Goal: Task Accomplishment & Management: Manage account settings

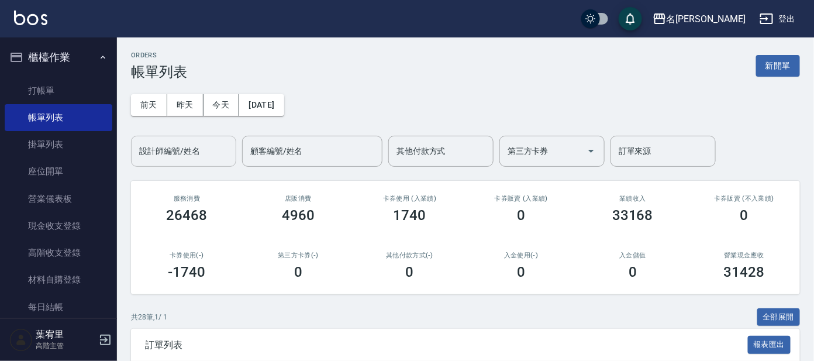
click at [170, 149] on div "設計師編號/姓名 設計師編號/姓名" at bounding box center [183, 151] width 105 height 31
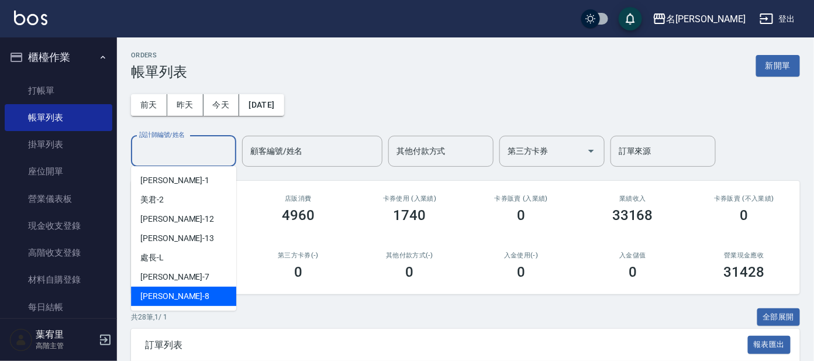
scroll to position [73, 0]
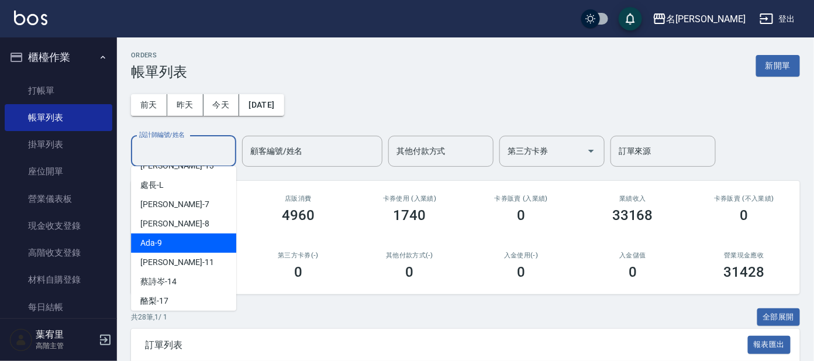
click at [173, 241] on div "Ada -9" at bounding box center [183, 242] width 105 height 19
type input "Ada-9"
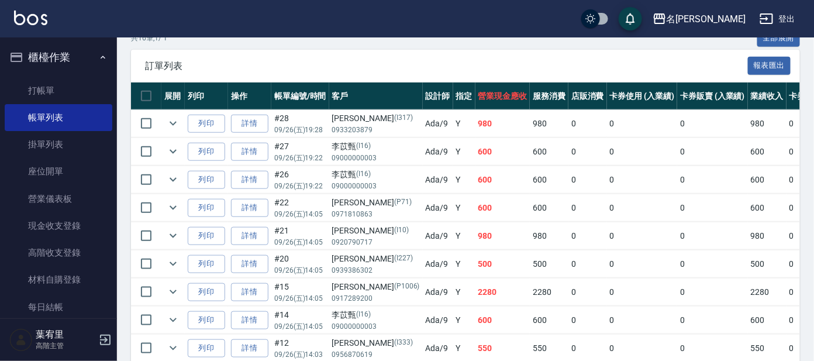
scroll to position [219, 0]
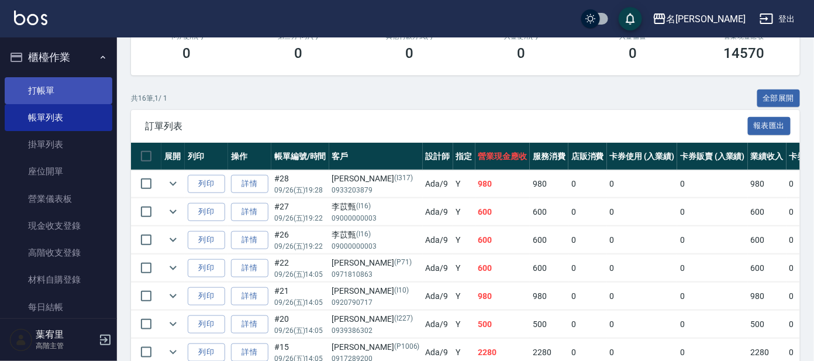
click at [54, 89] on link "打帳單" at bounding box center [59, 90] width 108 height 27
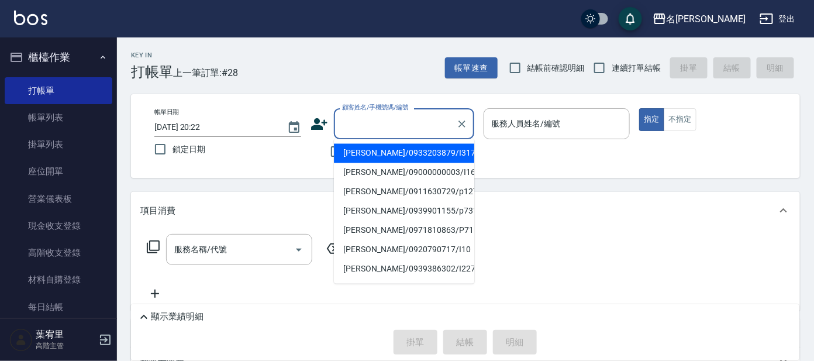
click at [379, 121] on input "顧客姓名/手機號碼/編號" at bounding box center [395, 123] width 112 height 20
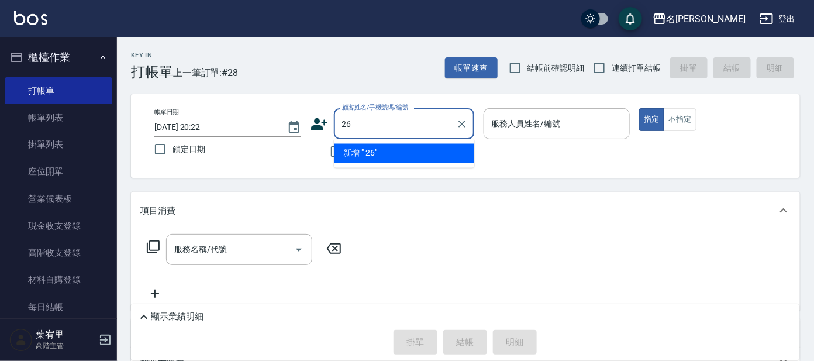
click at [342, 122] on input "26" at bounding box center [395, 123] width 112 height 20
click at [350, 121] on input "g 26" at bounding box center [395, 123] width 112 height 20
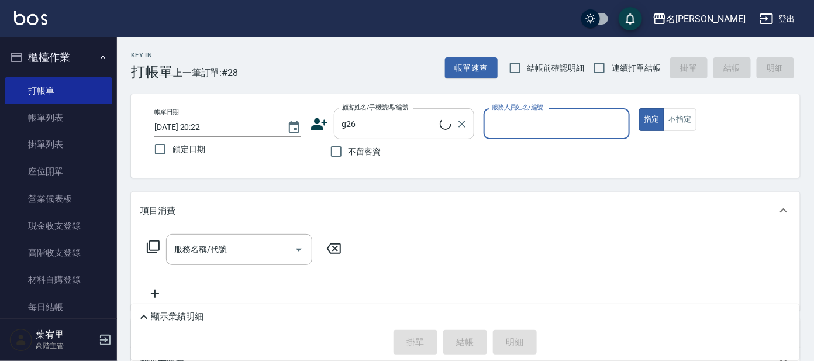
type input "[PERSON_NAME]/g26/[PERSON_NAME]"
click at [553, 125] on input "服務人員姓名/編號" at bounding box center [557, 123] width 136 height 20
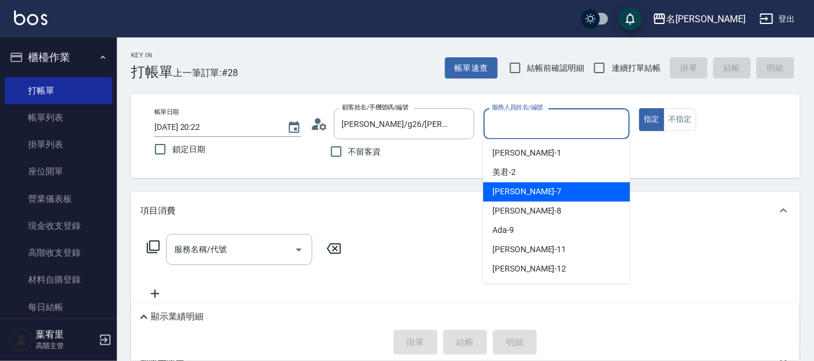
drag, startPoint x: 552, startPoint y: 189, endPoint x: 569, endPoint y: 181, distance: 18.8
click at [553, 189] on div "[PERSON_NAME] -7" at bounding box center [556, 191] width 147 height 19
type input "[PERSON_NAME]-7"
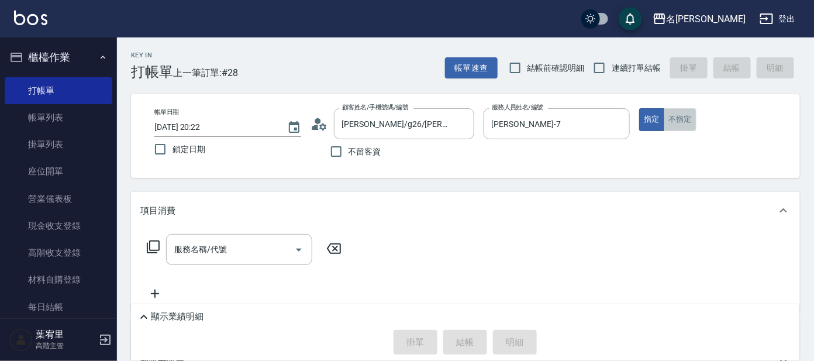
drag, startPoint x: 688, startPoint y: 112, endPoint x: 679, endPoint y: 123, distance: 14.2
click at [688, 112] on button "不指定" at bounding box center [680, 119] width 33 height 23
click at [275, 260] on div "服務名稱/代號" at bounding box center [239, 249] width 146 height 31
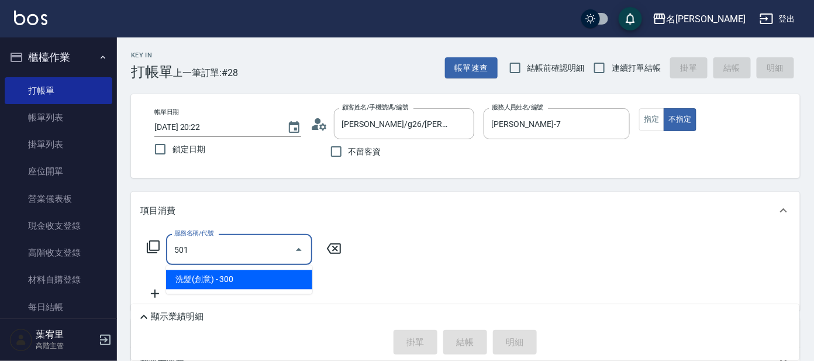
click at [271, 280] on span "洗髮(創意) - 300" at bounding box center [239, 279] width 146 height 19
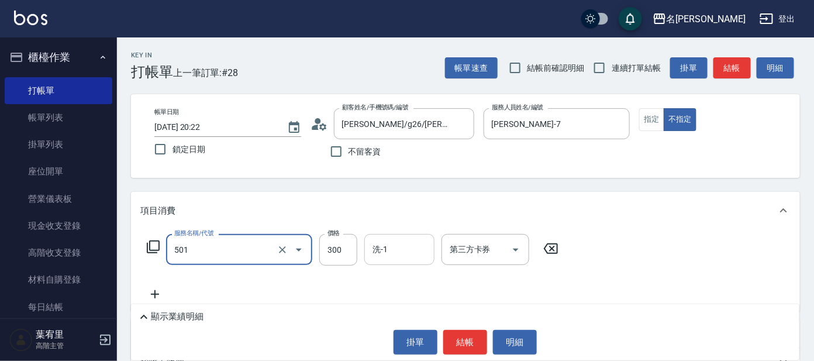
type input "洗髮(創意)(501)"
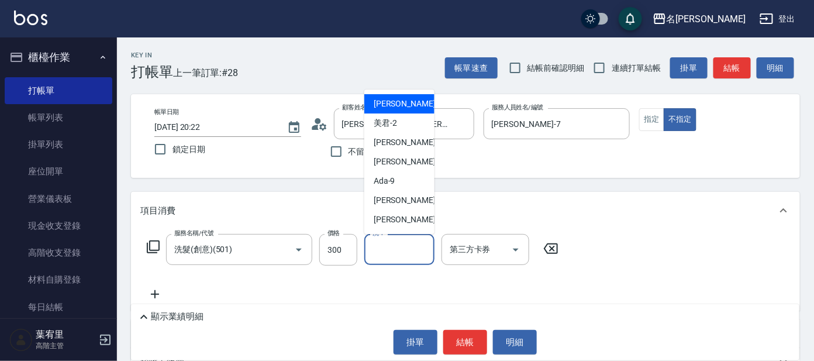
drag, startPoint x: 375, startPoint y: 247, endPoint x: 378, endPoint y: 231, distance: 16.7
click at [376, 247] on input "洗-1" at bounding box center [400, 249] width 60 height 20
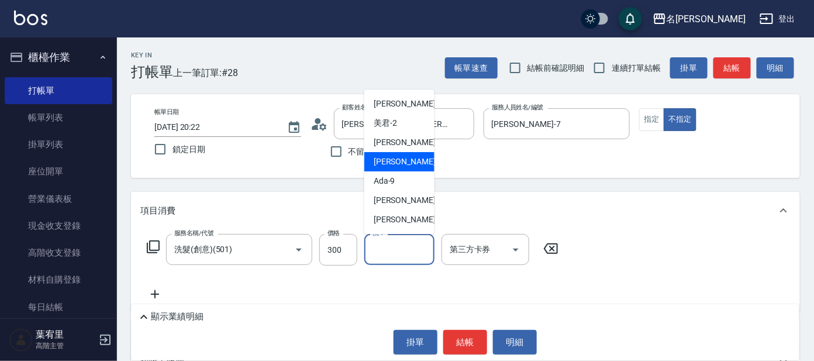
scroll to position [73, 0]
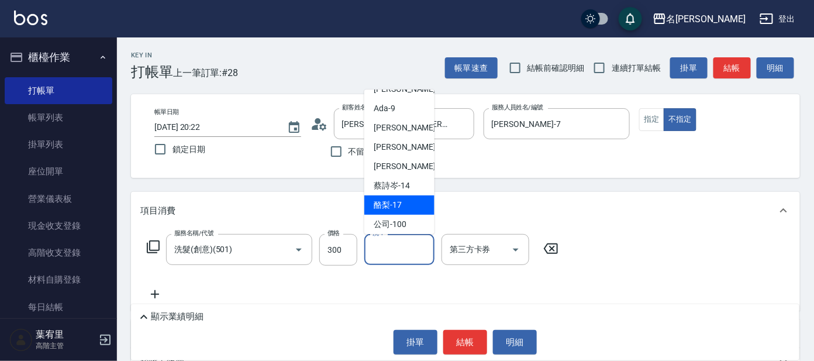
click at [390, 206] on span "酪梨 -17" at bounding box center [388, 205] width 28 height 12
type input "酪梨-17"
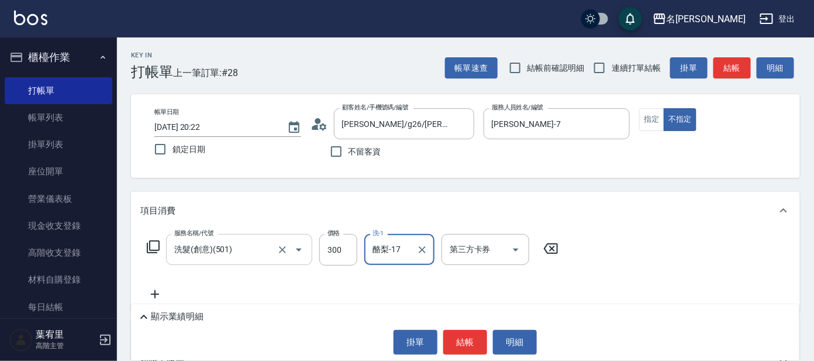
click at [167, 246] on div "洗髮(創意)(501) 服務名稱/代號" at bounding box center [239, 249] width 146 height 31
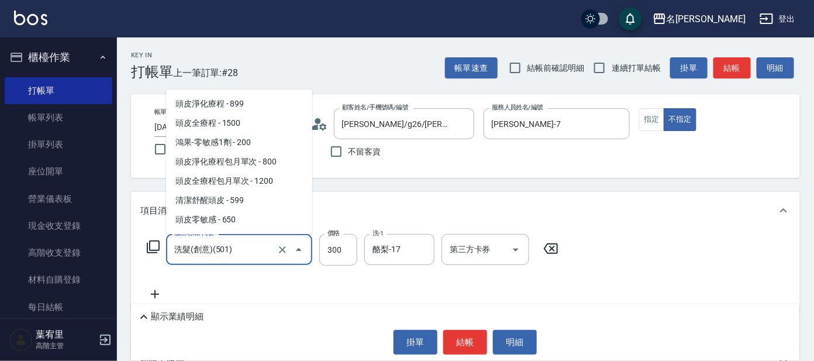
scroll to position [708, 0]
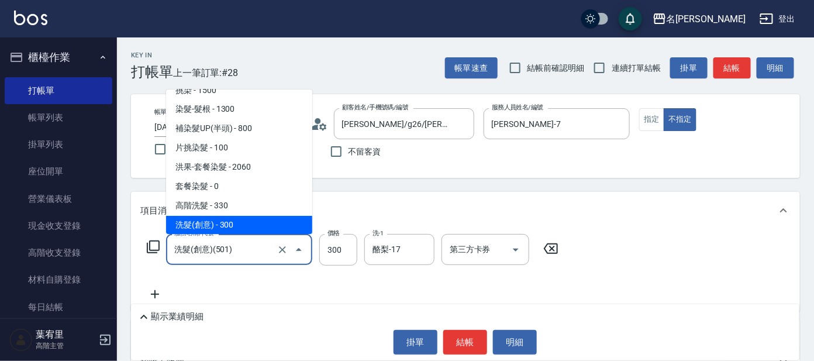
click at [149, 246] on icon at bounding box center [153, 246] width 13 height 13
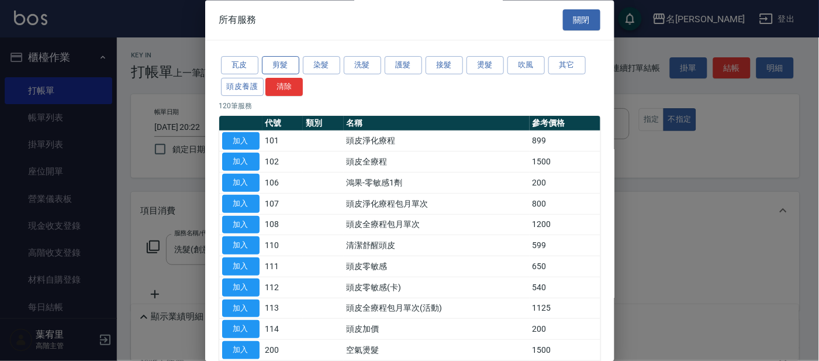
click at [271, 65] on button "剪髮" at bounding box center [280, 66] width 37 height 18
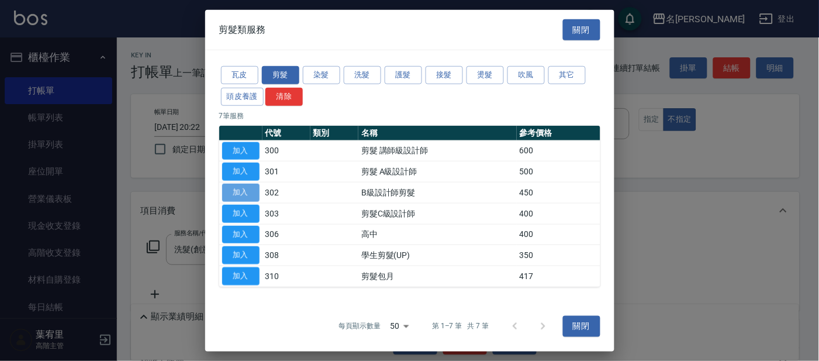
click at [241, 190] on button "加入" at bounding box center [240, 193] width 37 height 18
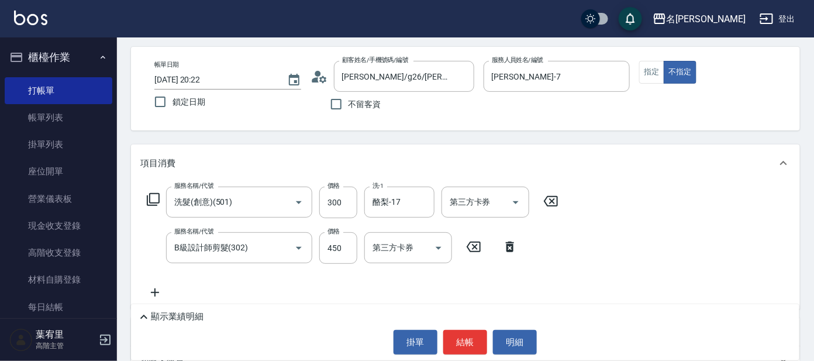
scroll to position [73, 0]
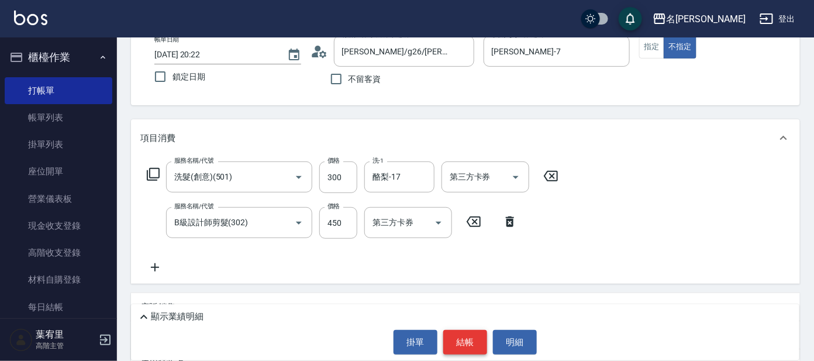
click at [457, 337] on button "結帳" at bounding box center [465, 342] width 44 height 25
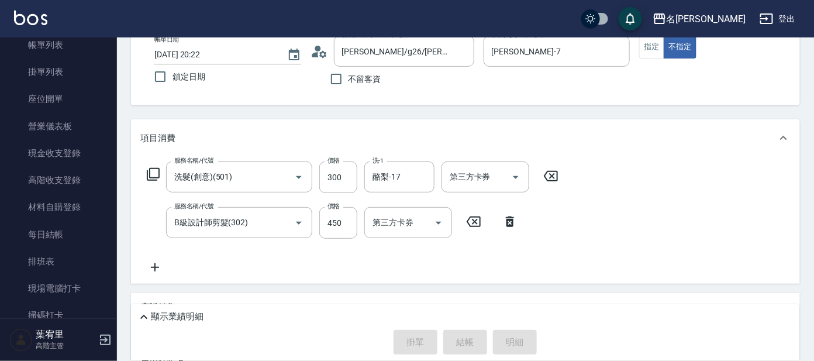
scroll to position [146, 0]
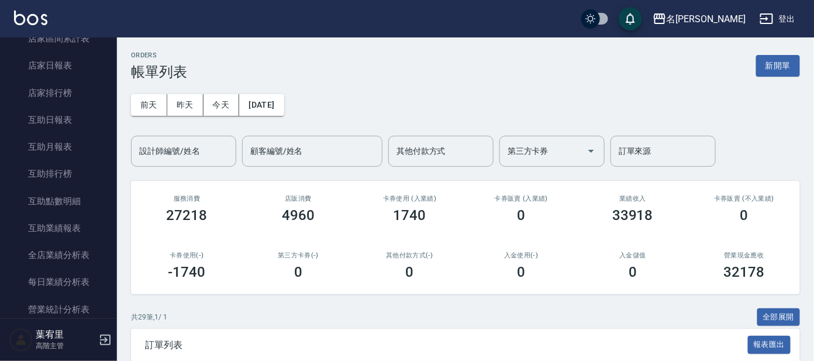
scroll to position [365, 0]
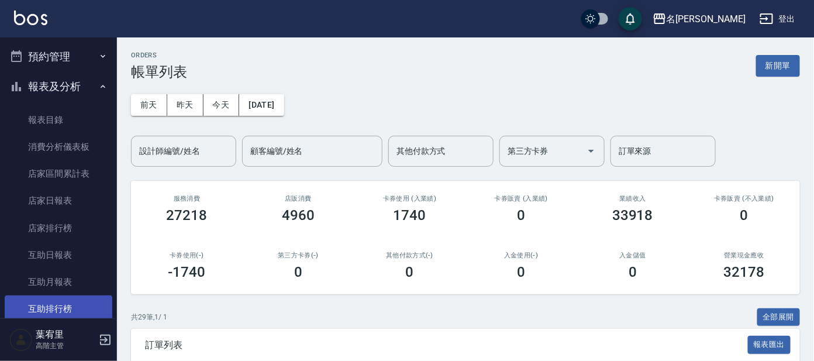
click at [90, 298] on link "互助排行榜" at bounding box center [59, 308] width 108 height 27
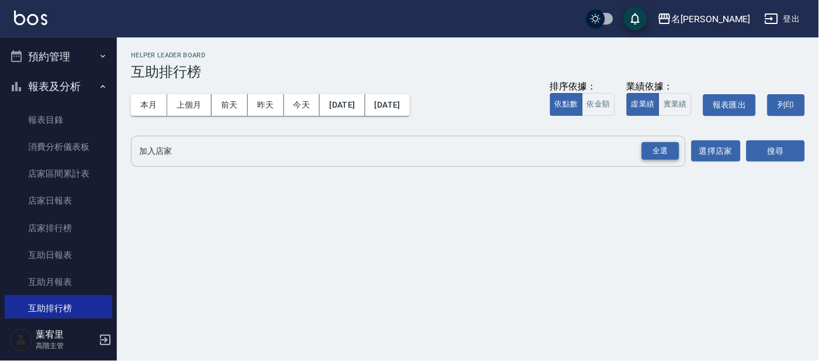
click at [657, 144] on div "全選" at bounding box center [660, 151] width 37 height 18
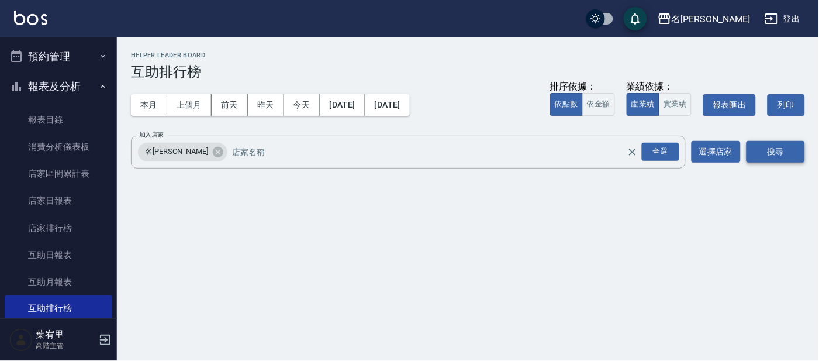
drag, startPoint x: 787, startPoint y: 146, endPoint x: 768, endPoint y: 147, distance: 18.7
click at [785, 147] on button "搜尋" at bounding box center [776, 152] width 58 height 22
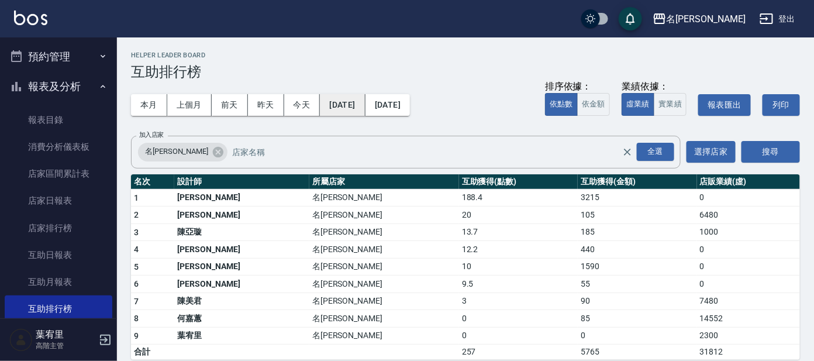
click at [364, 98] on button "[DATE]" at bounding box center [342, 105] width 45 height 22
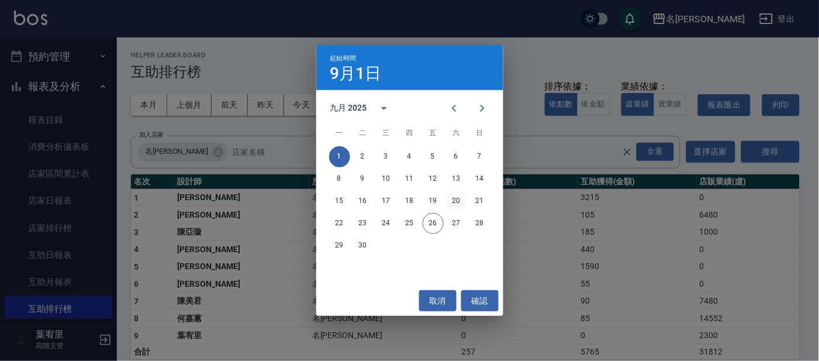
click at [457, 201] on button "20" at bounding box center [456, 201] width 21 height 21
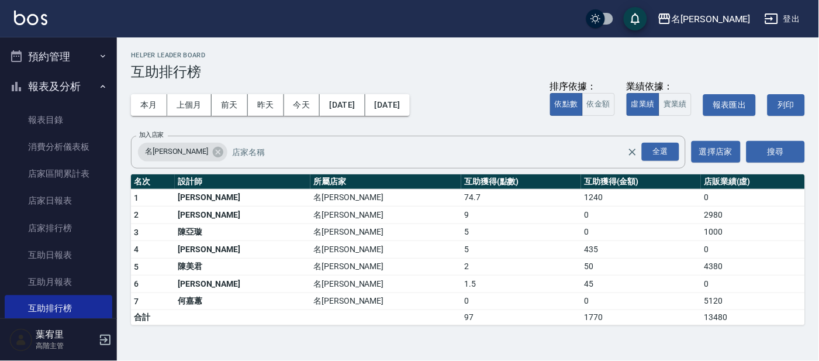
click at [581, 260] on td "50" at bounding box center [641, 267] width 120 height 18
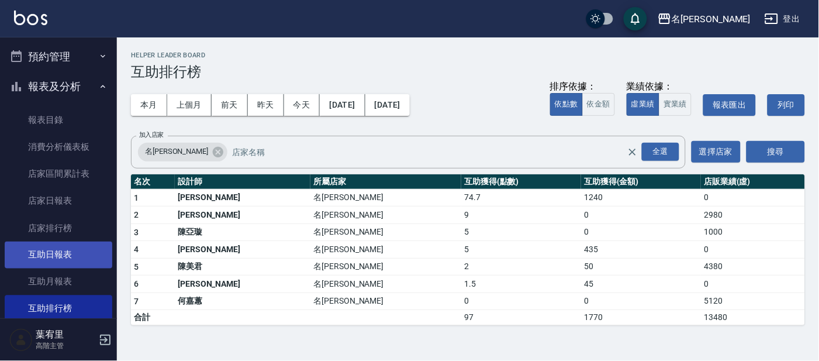
click at [78, 260] on link "互助日報表" at bounding box center [59, 254] width 108 height 27
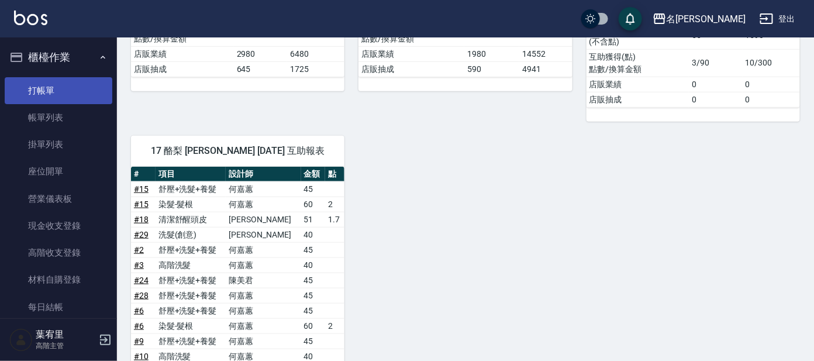
scroll to position [68, 0]
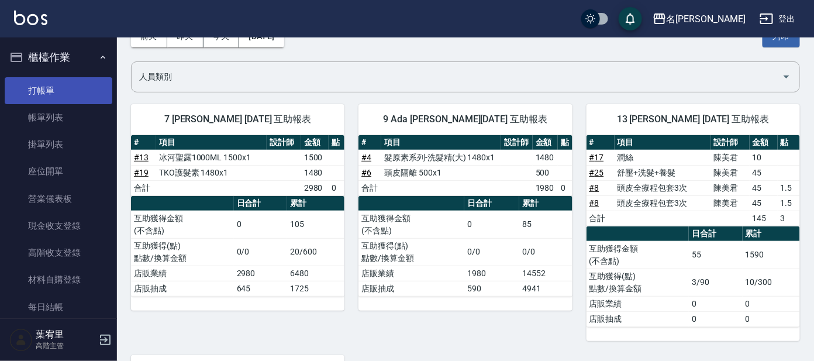
click at [77, 91] on link "打帳單" at bounding box center [59, 90] width 108 height 27
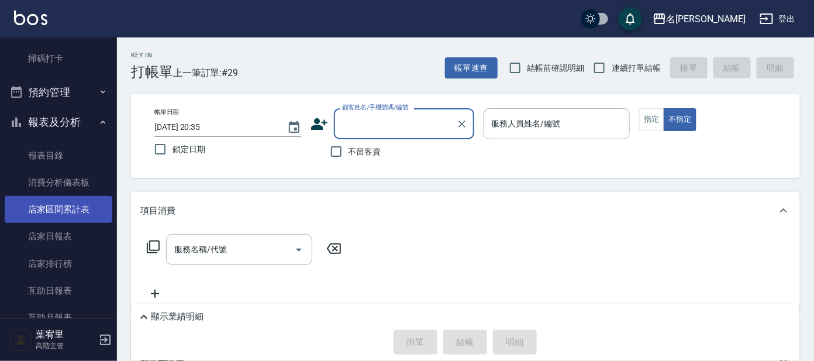
scroll to position [365, 0]
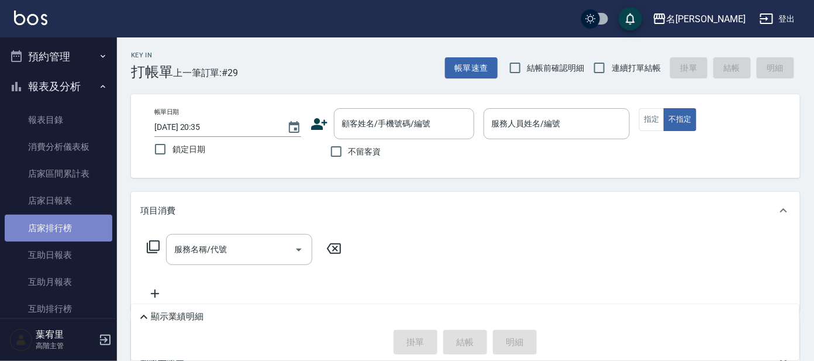
click at [69, 237] on link "店家排行榜" at bounding box center [59, 228] width 108 height 27
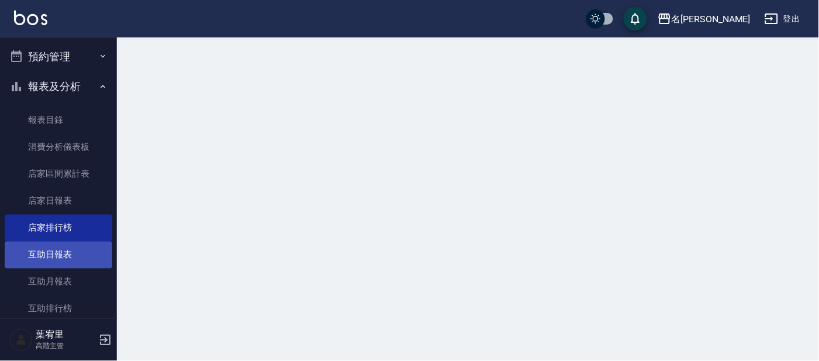
click at [70, 253] on link "互助日報表" at bounding box center [59, 254] width 108 height 27
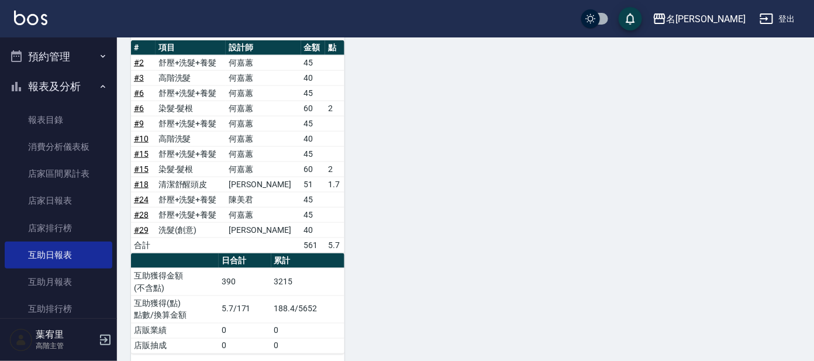
scroll to position [434, 0]
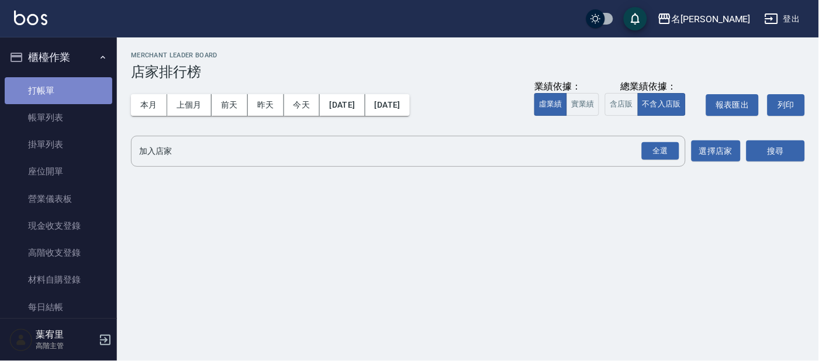
click at [74, 82] on link "打帳單" at bounding box center [59, 90] width 108 height 27
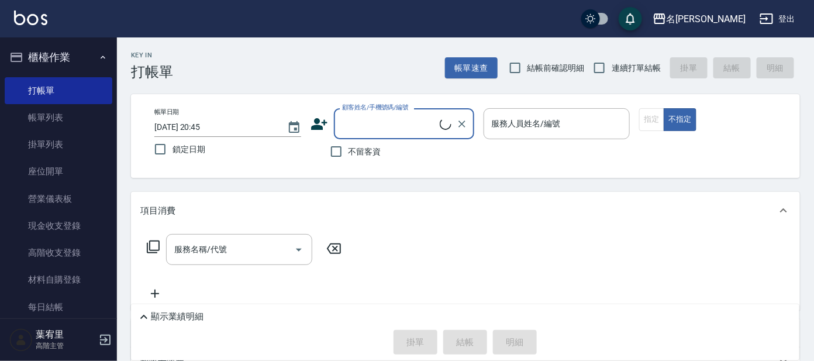
click at [413, 126] on input "顧客姓名/手機號碼/編號" at bounding box center [389, 123] width 101 height 20
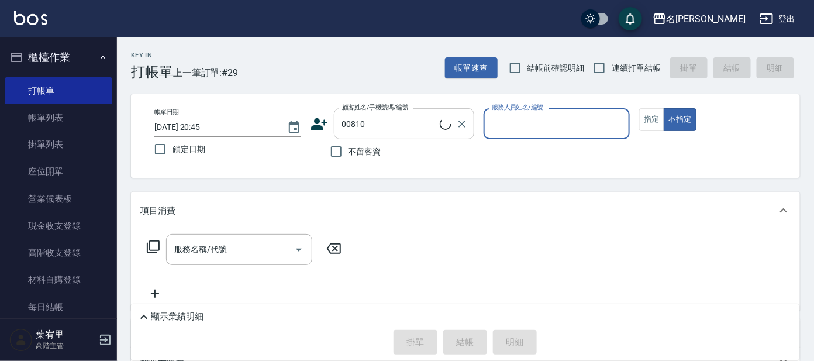
type input "[PERSON_NAME]/0932255682/00810"
click at [648, 130] on button "指定" at bounding box center [651, 119] width 25 height 23
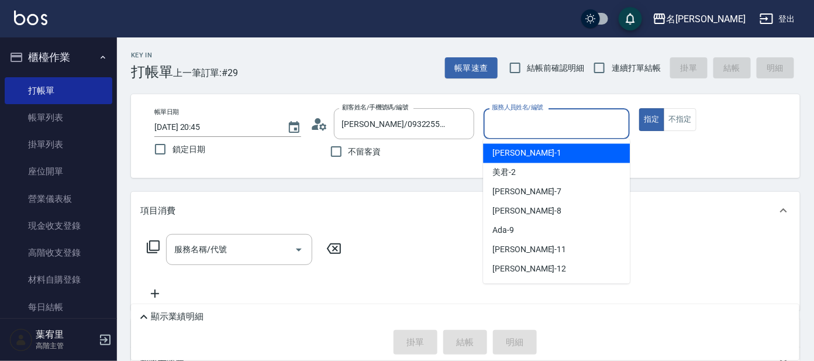
drag, startPoint x: 578, startPoint y: 120, endPoint x: 569, endPoint y: 133, distance: 15.4
click at [578, 120] on input "服務人員姓名/編號" at bounding box center [557, 123] width 136 height 20
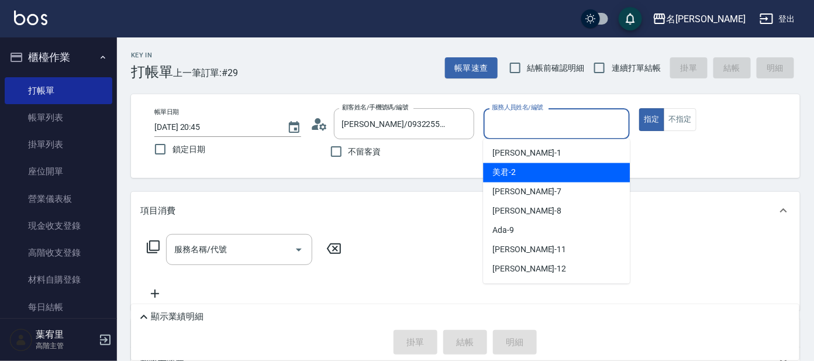
click at [554, 167] on div "美君 -2" at bounding box center [556, 172] width 147 height 19
type input "美君-2"
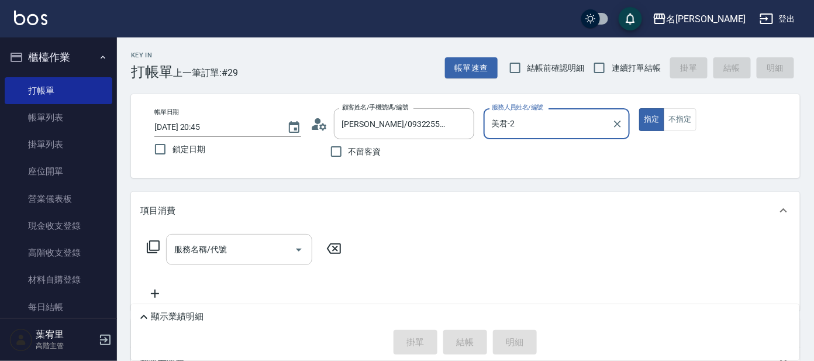
click at [236, 246] on input "服務名稱/代號" at bounding box center [230, 249] width 118 height 20
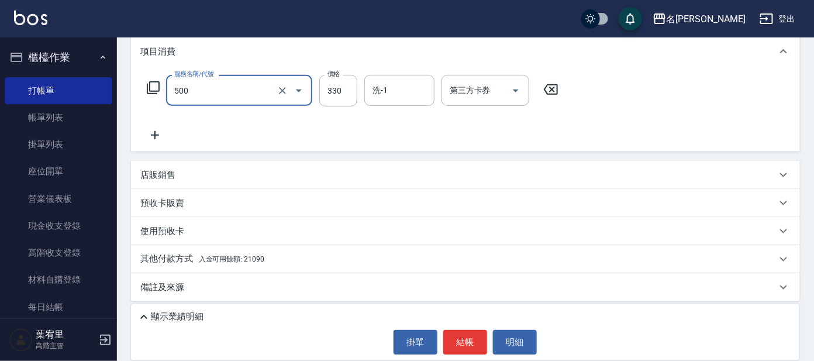
scroll to position [163, 0]
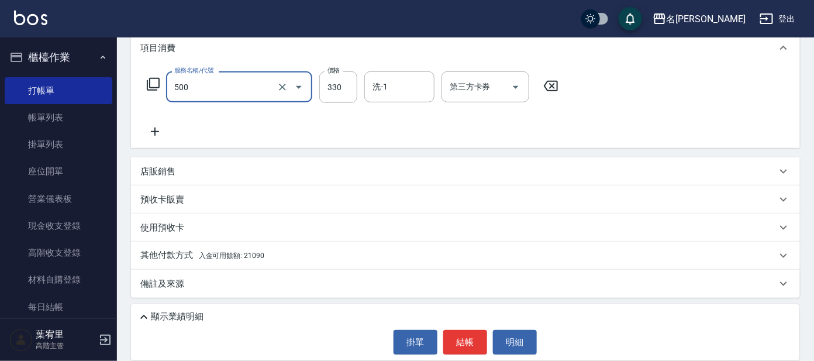
type input "高階洗髮(500)"
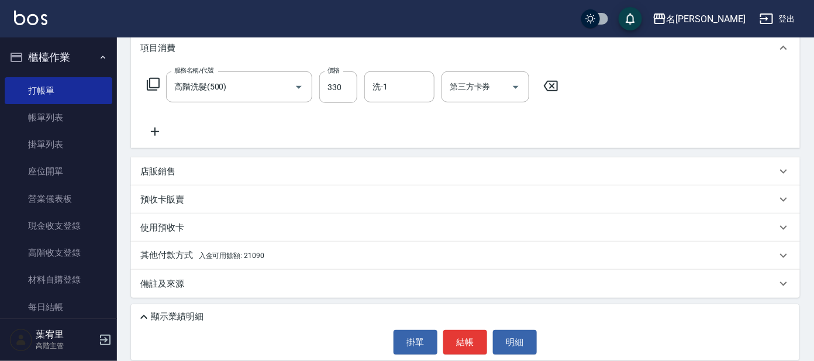
click at [233, 251] on span "入金可用餘額: 21090" at bounding box center [231, 255] width 65 height 8
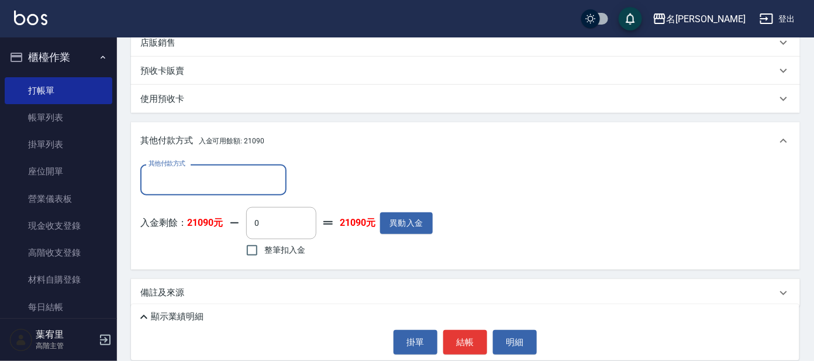
scroll to position [301, 0]
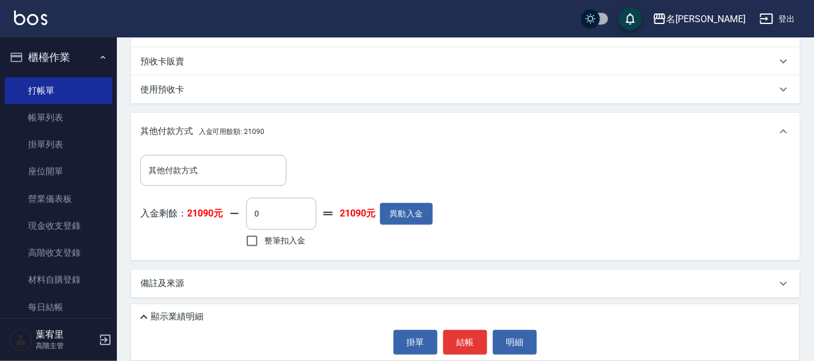
click at [285, 242] on span "整筆扣入金" at bounding box center [284, 240] width 41 height 12
click at [264, 242] on input "整筆扣入金" at bounding box center [252, 241] width 25 height 25
checkbox input "true"
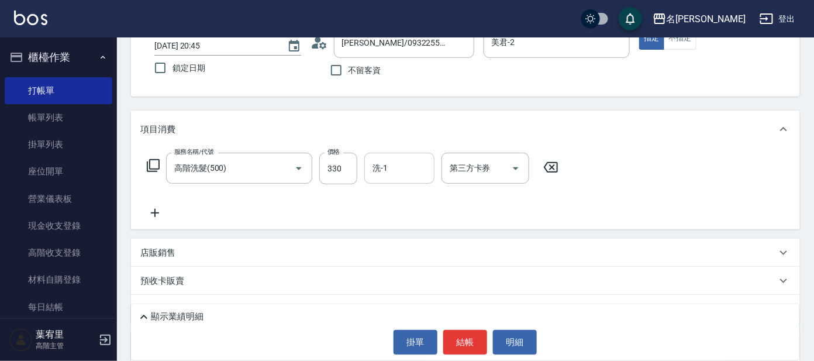
click at [413, 178] on div "洗-1" at bounding box center [399, 168] width 70 height 31
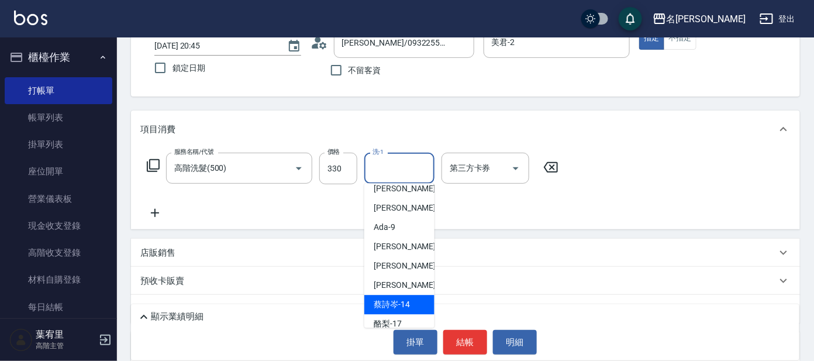
scroll to position [73, 0]
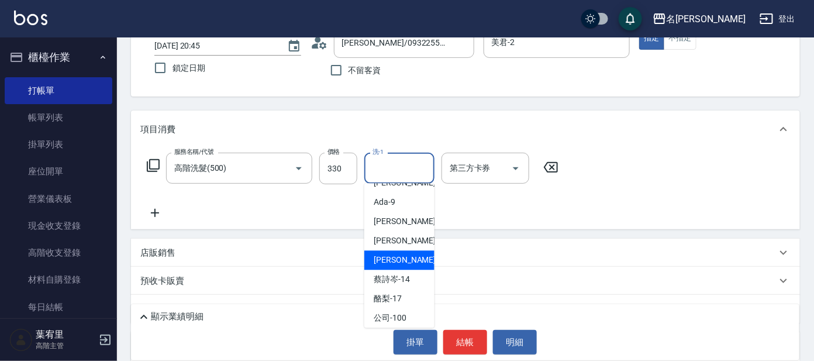
click at [412, 264] on div "[PERSON_NAME] -13" at bounding box center [399, 259] width 70 height 19
type input "0"
type input "[PERSON_NAME]-13"
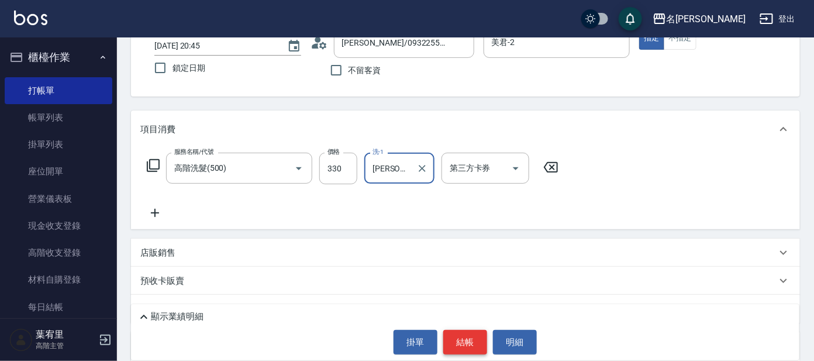
click at [460, 344] on button "結帳" at bounding box center [465, 342] width 44 height 25
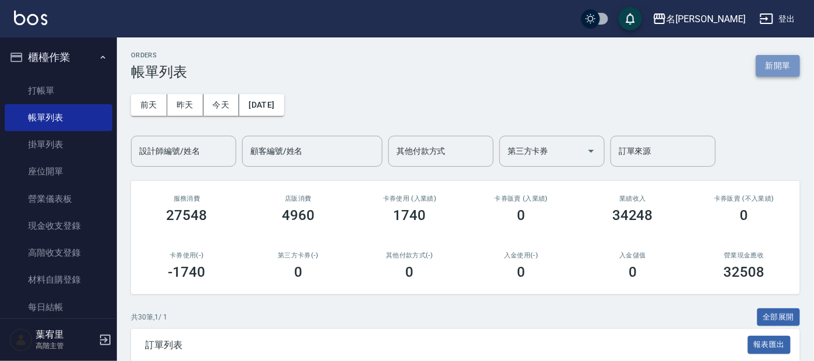
click at [789, 66] on button "新開單" at bounding box center [778, 66] width 44 height 22
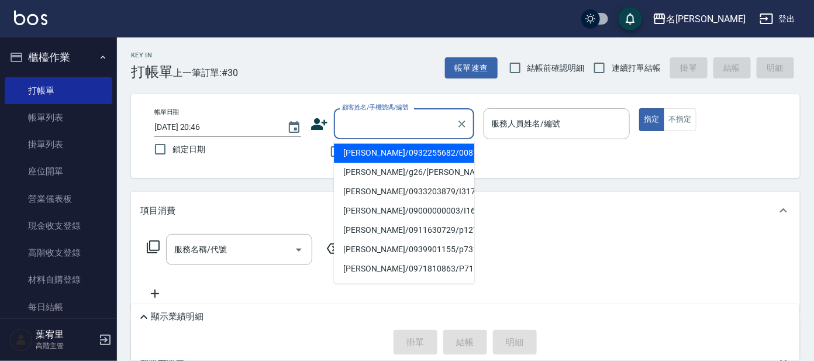
click at [401, 119] on input "顧客姓名/手機號碼/編號" at bounding box center [395, 123] width 112 height 20
type input "ㄖ"
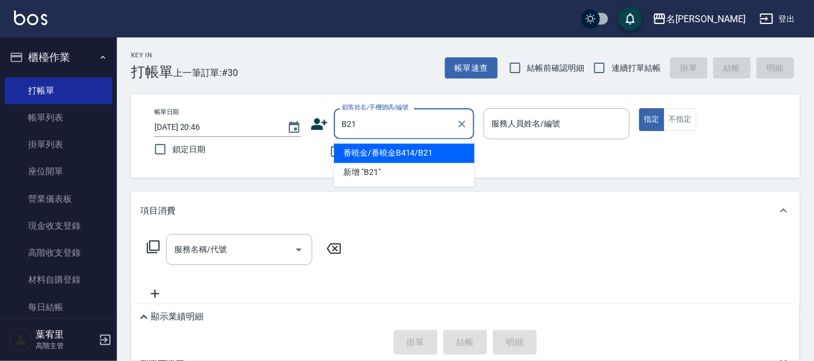
type input "番曉金/番曉金B414/B21"
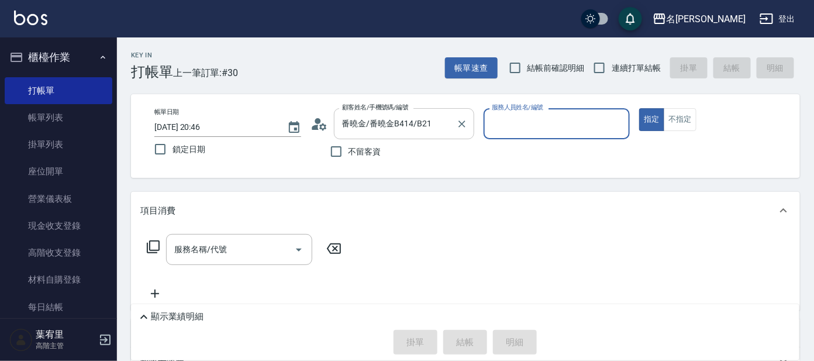
type input "美君-2"
click at [450, 119] on div "新客人 姓名未設定/B21/null 顧客姓名/手機號碼/編號" at bounding box center [404, 123] width 140 height 31
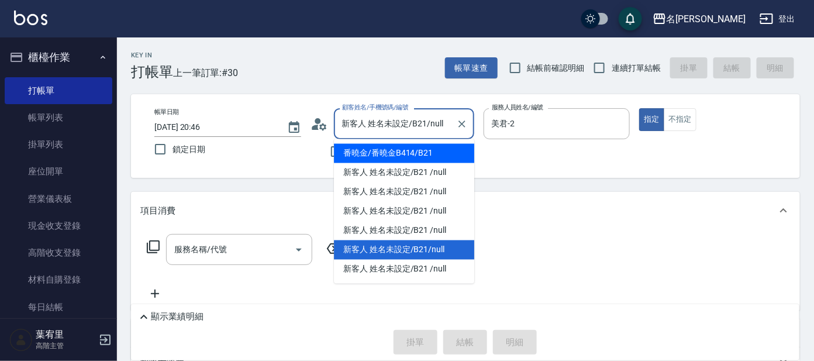
click at [430, 157] on li "番曉金/番曉金B414/B21" at bounding box center [404, 153] width 140 height 19
type input "番曉金/番曉金B414/B21"
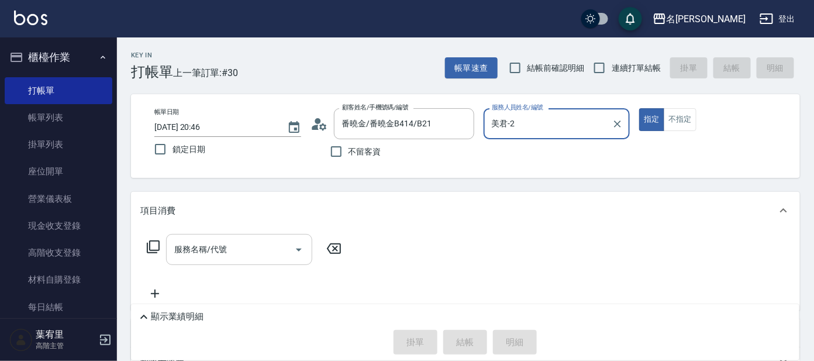
click at [204, 246] on div "服務名稱/代號 服務名稱/代號" at bounding box center [239, 249] width 146 height 31
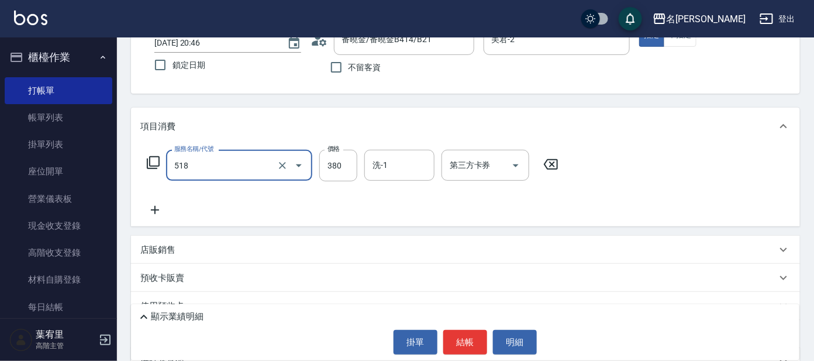
scroll to position [146, 0]
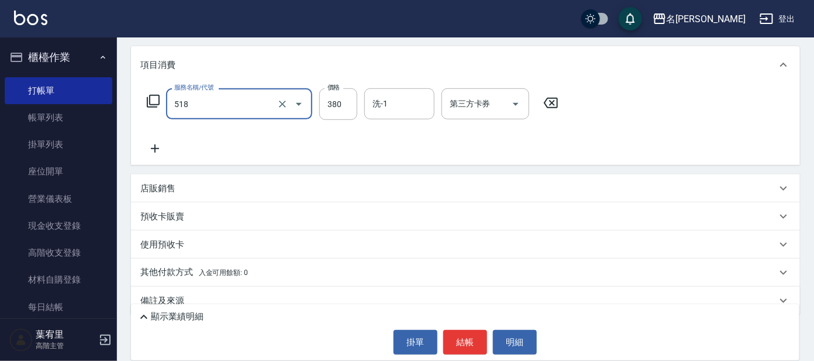
type input "舒壓+洗髮+養髮(518)"
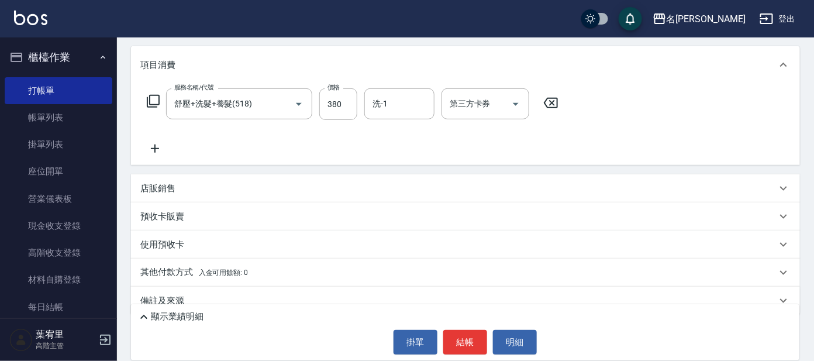
click at [152, 152] on icon at bounding box center [154, 148] width 29 height 14
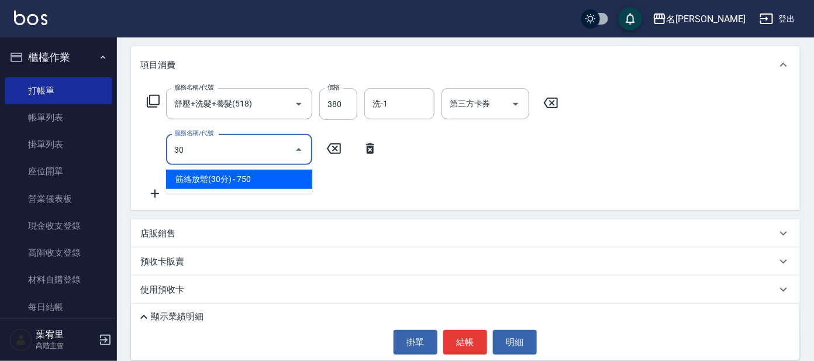
type input "筋絡放鬆(30分)(830)"
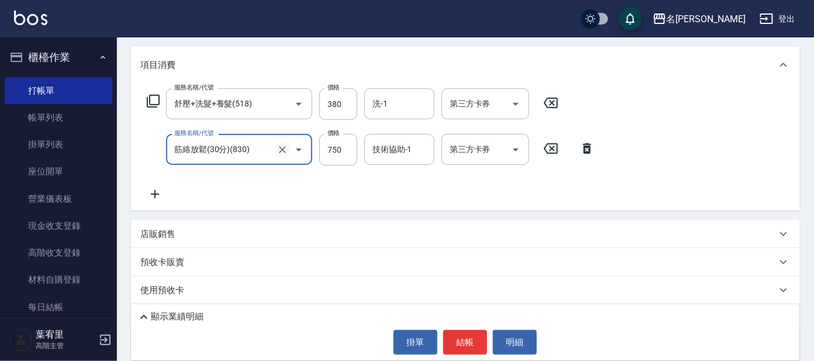
click at [284, 144] on icon "Clear" at bounding box center [283, 150] width 12 height 12
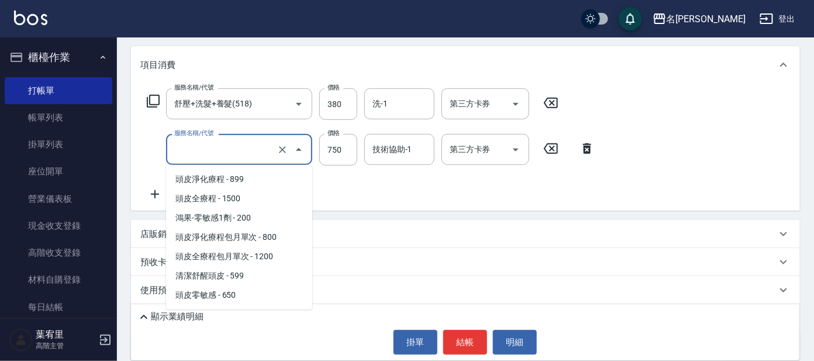
click at [257, 148] on input "服務名稱/代號" at bounding box center [222, 149] width 103 height 20
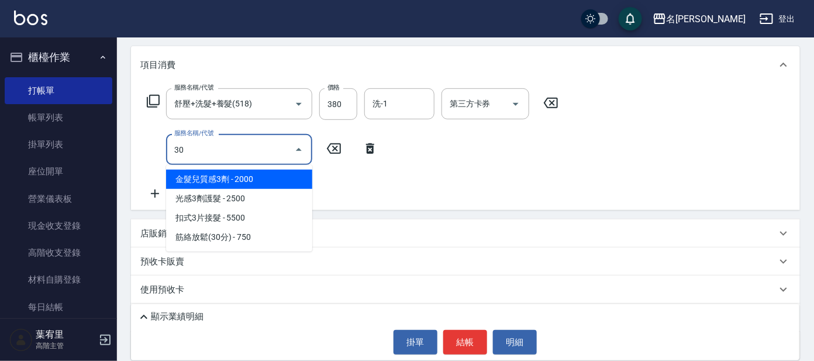
scroll to position [0, 0]
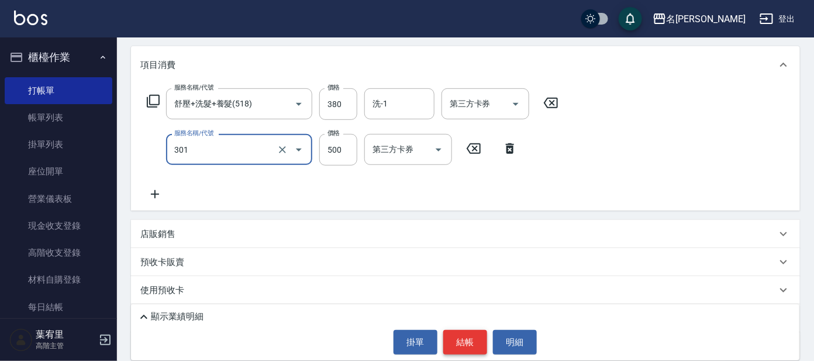
type input "剪髮 A級設計師(301)"
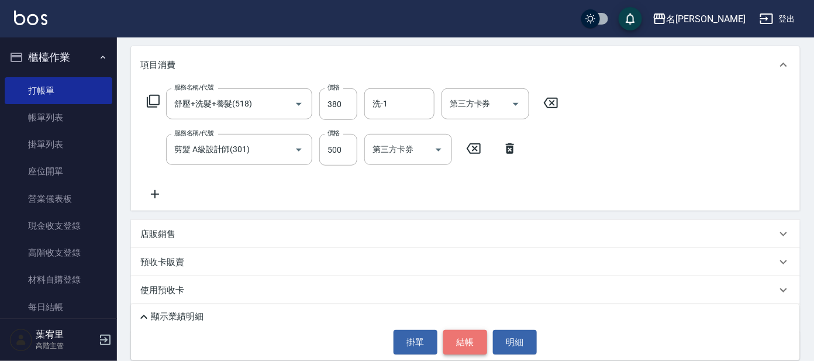
click at [458, 338] on button "結帳" at bounding box center [465, 342] width 44 height 25
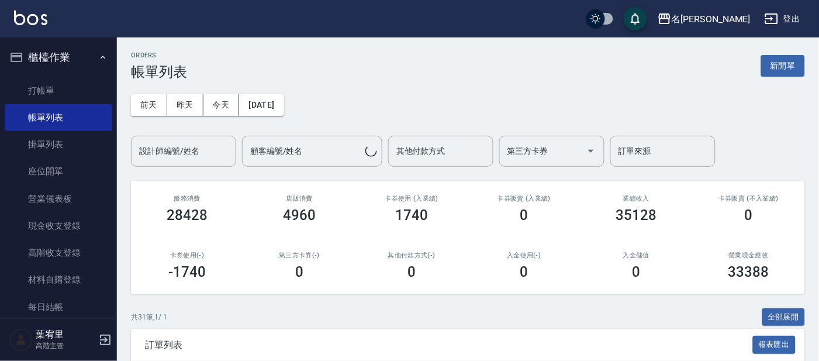
click at [88, 54] on button "櫃檯作業" at bounding box center [59, 57] width 108 height 30
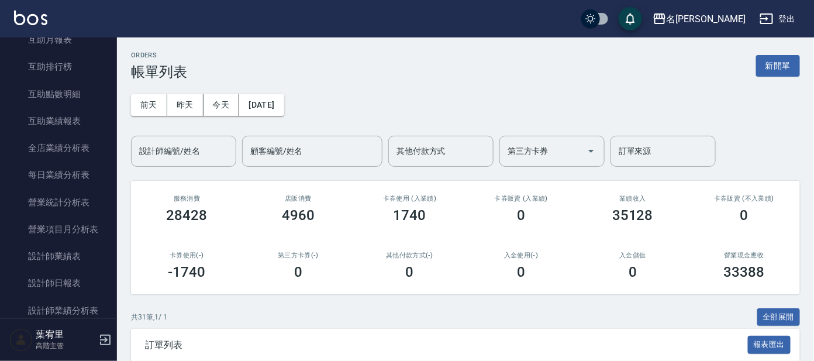
scroll to position [292, 0]
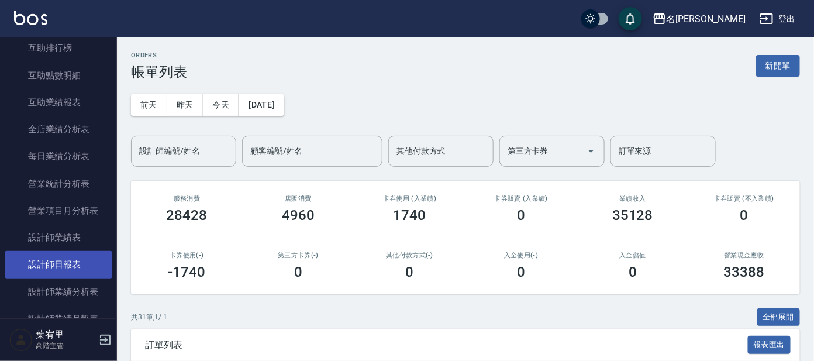
click at [66, 261] on link "設計師日報表" at bounding box center [59, 264] width 108 height 27
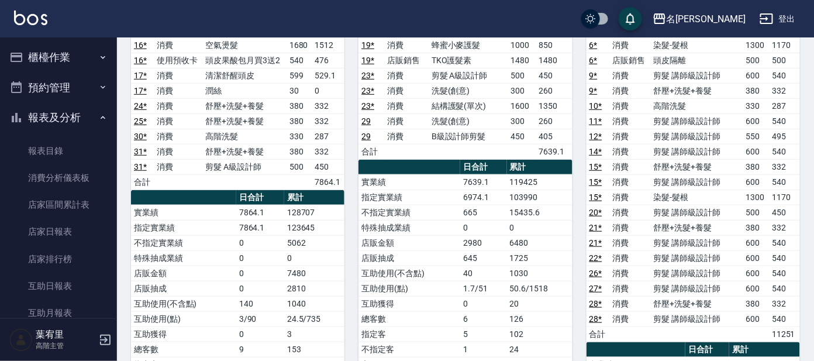
scroll to position [73, 0]
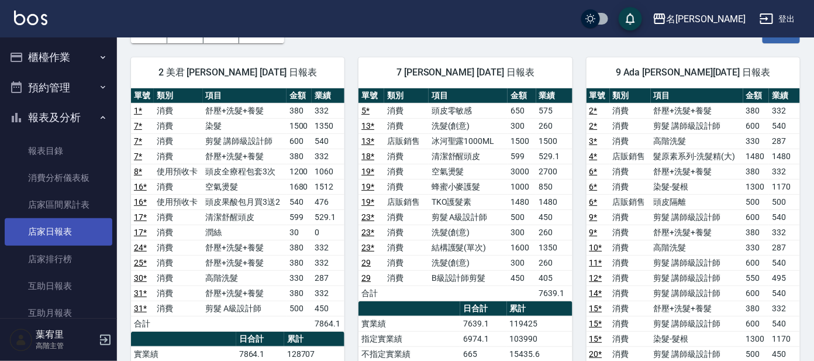
click at [62, 226] on link "店家日報表" at bounding box center [59, 231] width 108 height 27
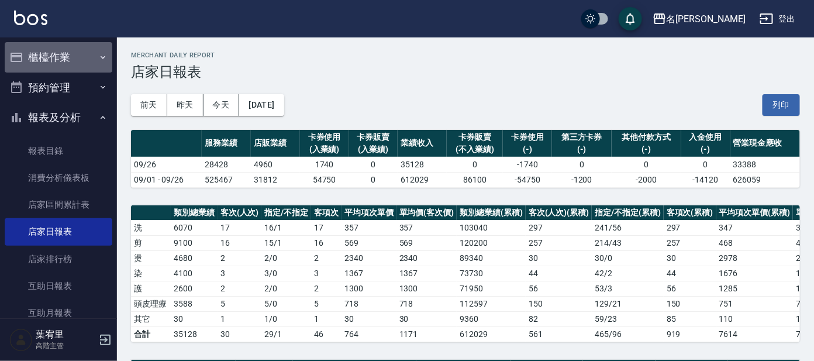
click at [91, 59] on button "櫃檯作業" at bounding box center [59, 57] width 108 height 30
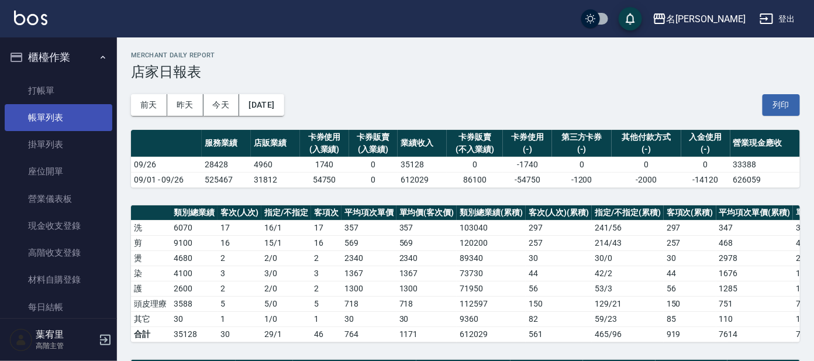
click at [70, 112] on link "帳單列表" at bounding box center [59, 117] width 108 height 27
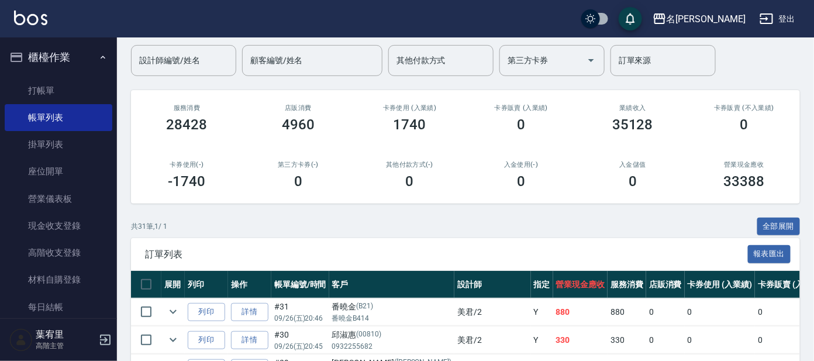
scroll to position [219, 0]
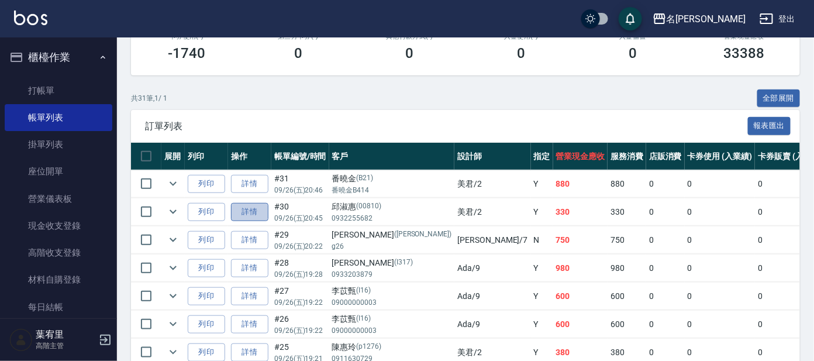
click at [248, 209] on link "詳情" at bounding box center [249, 212] width 37 height 18
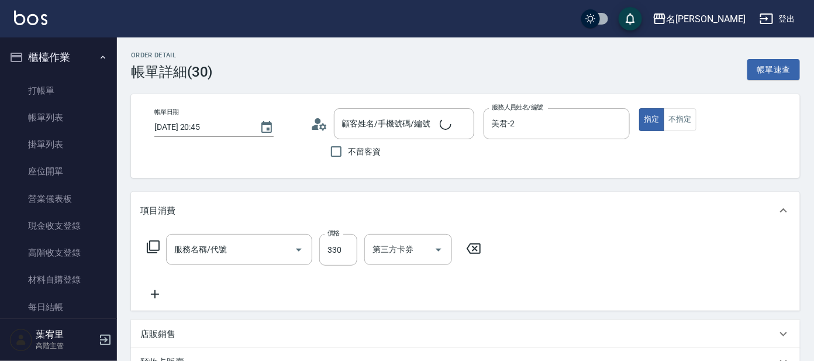
type input "[DATE] 20:45"
type input "美君-2"
type input "[PERSON_NAME]/0932255682/00810"
type input "高階洗髮(500)"
click at [461, 120] on icon "Clear" at bounding box center [462, 124] width 12 height 12
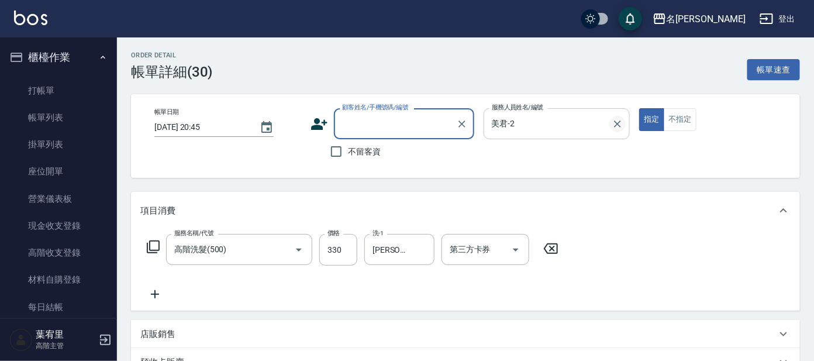
click at [617, 123] on icon "Clear" at bounding box center [618, 123] width 7 height 7
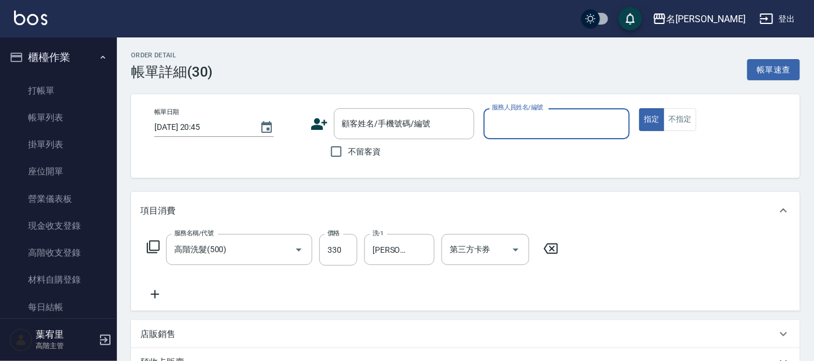
click at [550, 244] on icon at bounding box center [550, 248] width 29 height 14
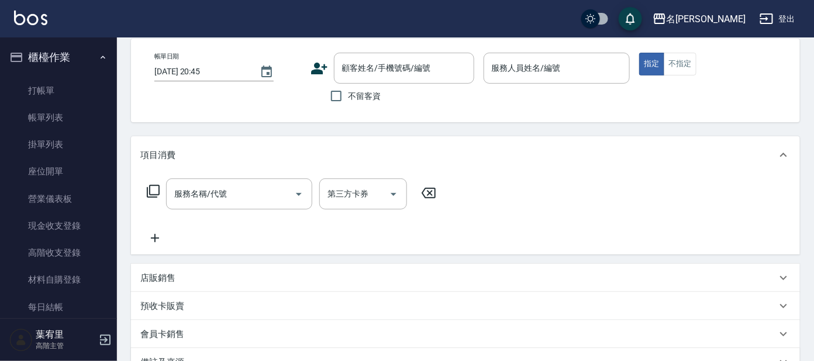
scroll to position [48, 0]
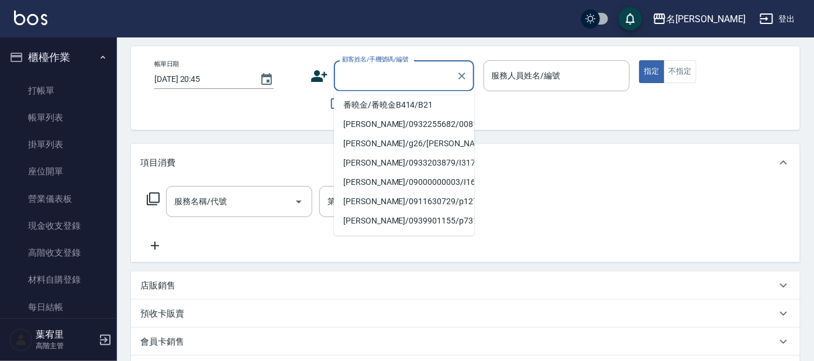
click at [421, 71] on input "顧客姓名/手機號碼/編號" at bounding box center [395, 75] width 112 height 20
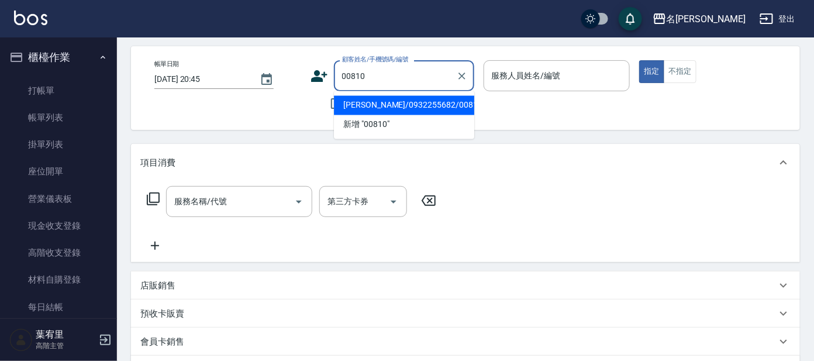
click at [423, 102] on li "[PERSON_NAME]/0932255682/00810" at bounding box center [404, 105] width 140 height 19
type input "[PERSON_NAME]/0932255682/00810"
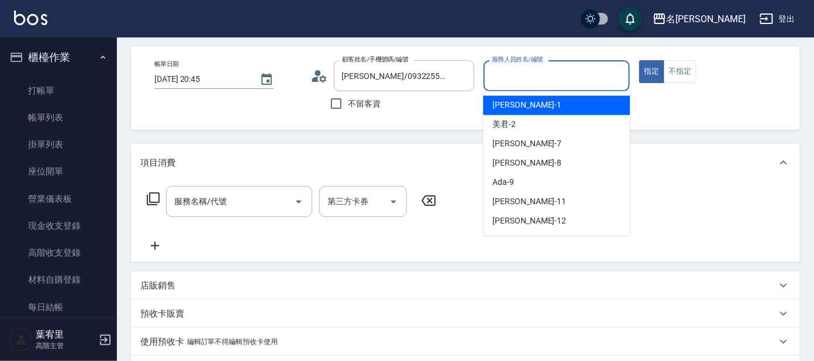
click at [551, 74] on input "服務人員姓名/編號" at bounding box center [557, 75] width 136 height 20
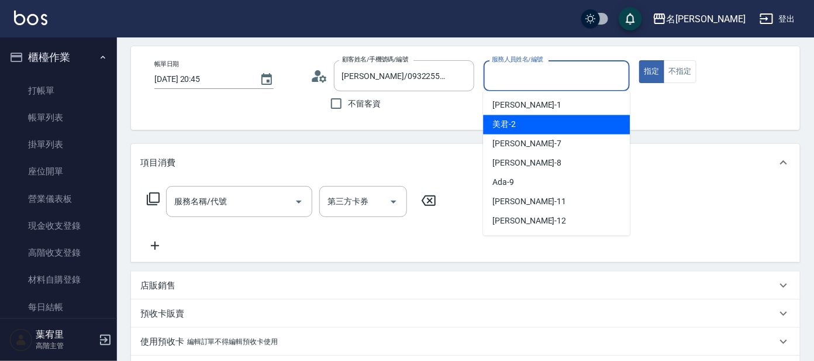
click at [544, 120] on div "美君 -2" at bounding box center [556, 124] width 147 height 19
type input "美君-2"
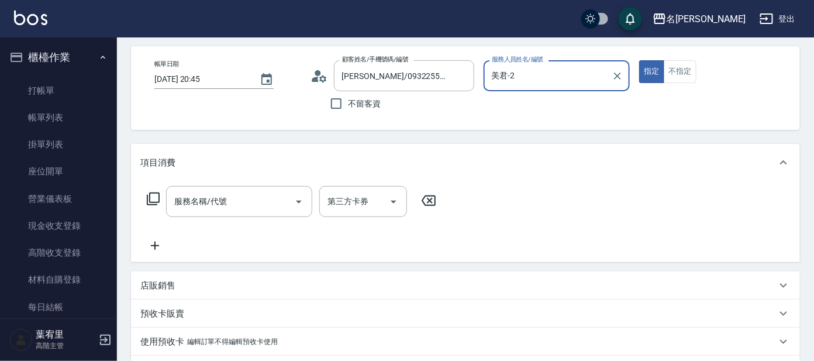
drag, startPoint x: 244, startPoint y: 192, endPoint x: 231, endPoint y: 154, distance: 40.3
click at [244, 192] on input "服務名稱/代號" at bounding box center [230, 201] width 118 height 20
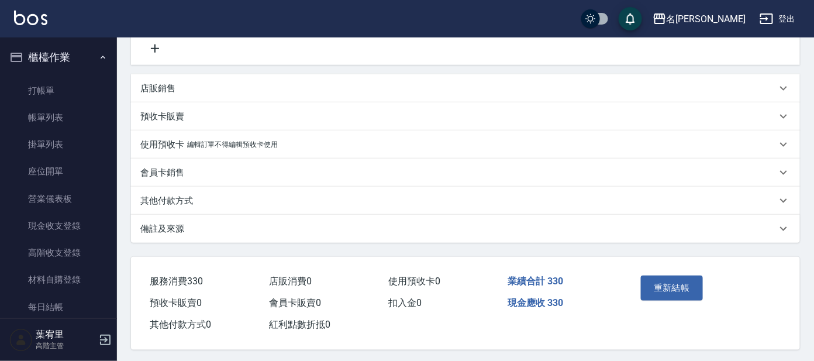
scroll to position [250, 0]
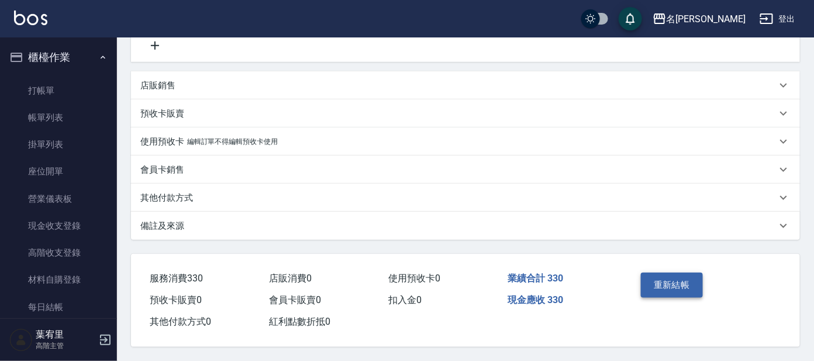
type input "高階洗髮(500)"
click at [675, 283] on button "重新結帳" at bounding box center [672, 284] width 62 height 25
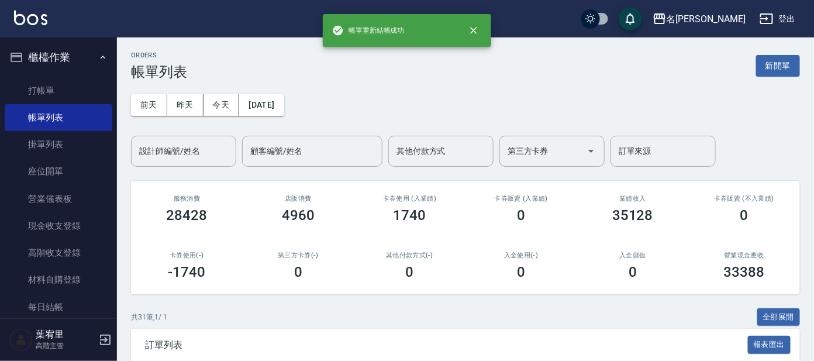
scroll to position [292, 0]
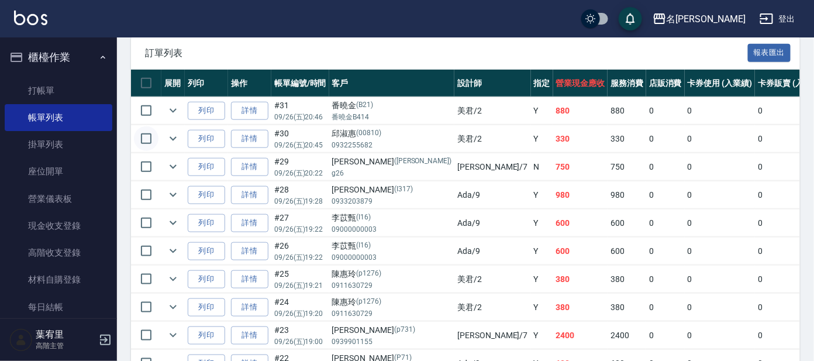
click at [149, 135] on input "checkbox" at bounding box center [146, 138] width 25 height 25
checkbox input "true"
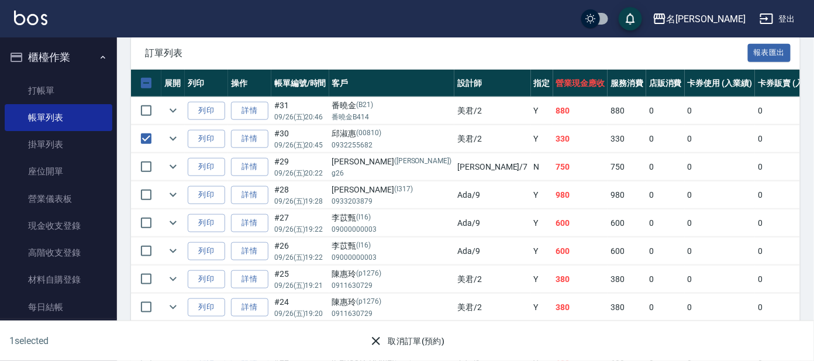
drag, startPoint x: 413, startPoint y: 344, endPoint x: 406, endPoint y: 342, distance: 6.8
click at [412, 343] on button "取消訂單(預約)" at bounding box center [406, 341] width 85 height 22
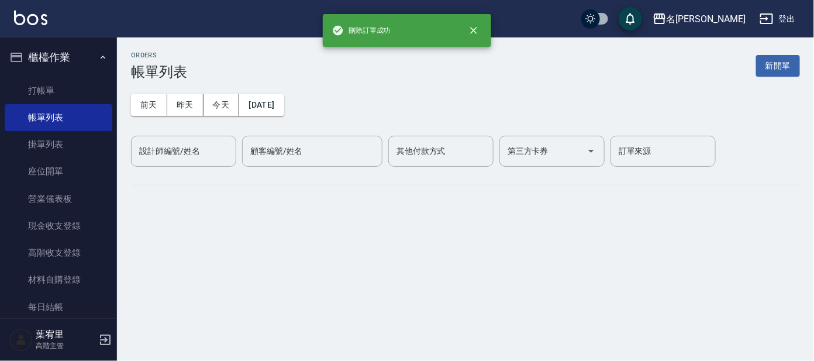
scroll to position [0, 0]
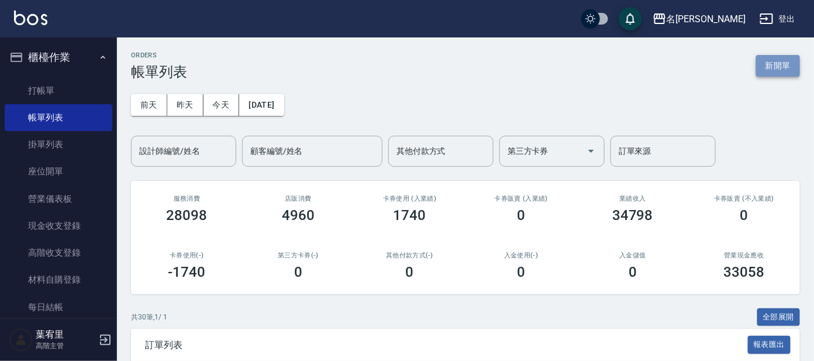
click at [775, 67] on button "新開單" at bounding box center [778, 66] width 44 height 22
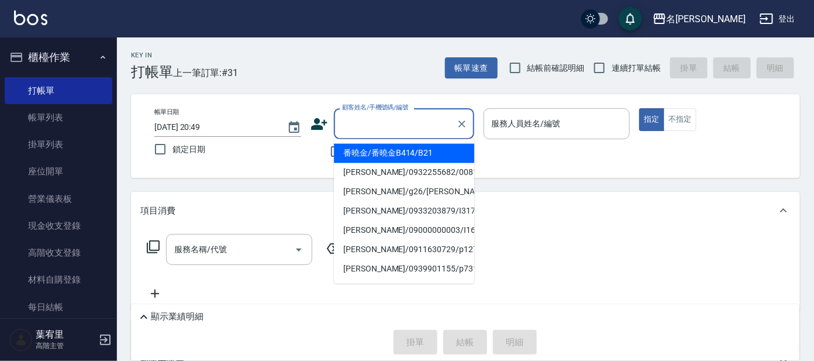
click at [383, 123] on input "顧客姓名/手機號碼/編號" at bounding box center [395, 123] width 112 height 20
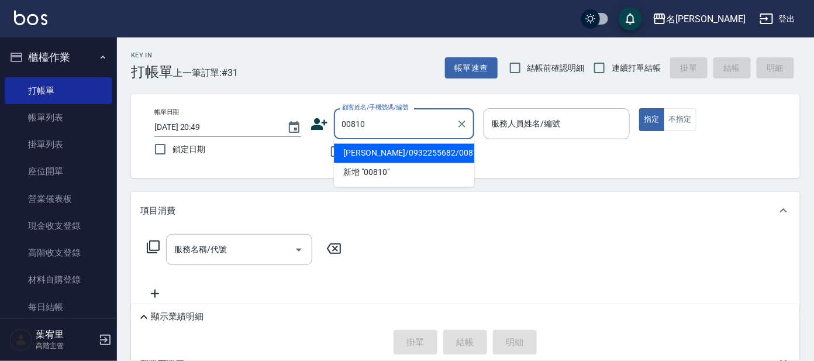
type input "[PERSON_NAME]/0932255682/00810"
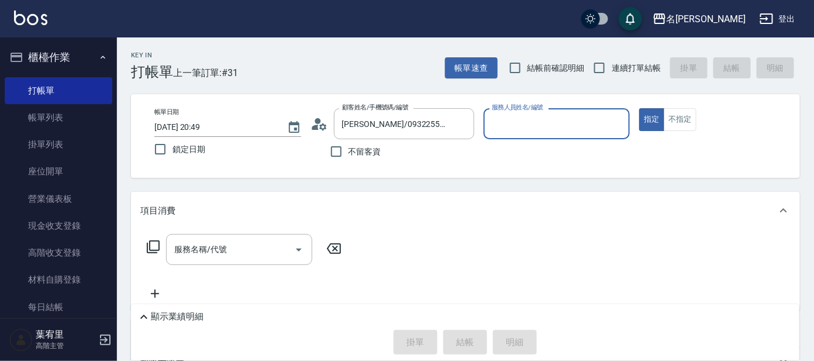
click at [572, 123] on input "服務人員姓名/編號" at bounding box center [557, 123] width 136 height 20
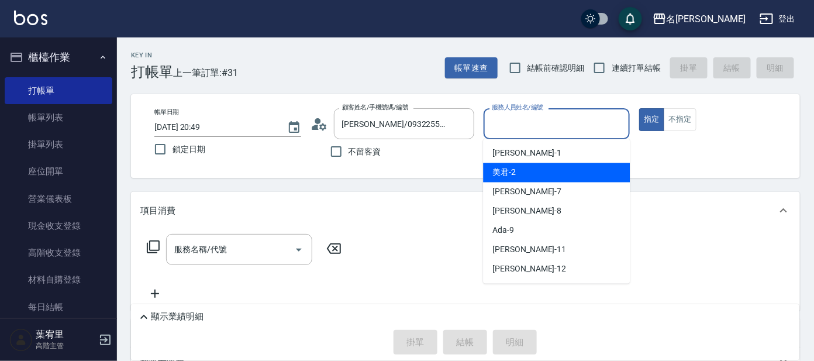
click at [557, 165] on div "美君 -2" at bounding box center [556, 172] width 147 height 19
type input "美君-2"
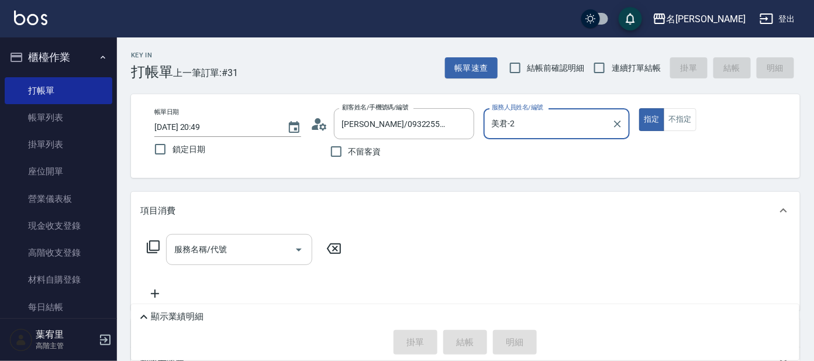
click at [233, 246] on input "服務名稱/代號" at bounding box center [230, 249] width 118 height 20
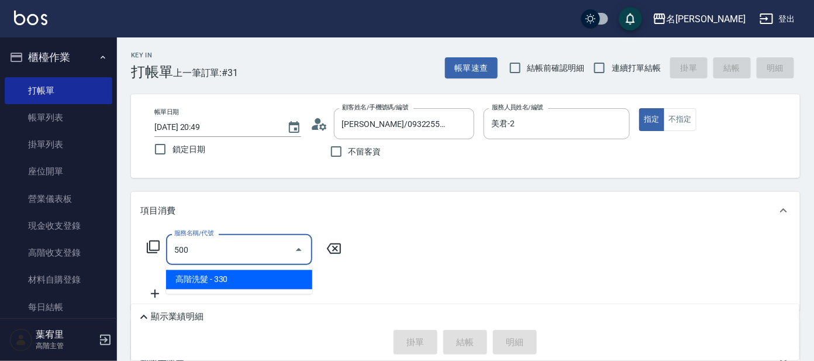
click at [241, 278] on span "高階洗髮 - 330" at bounding box center [239, 279] width 146 height 19
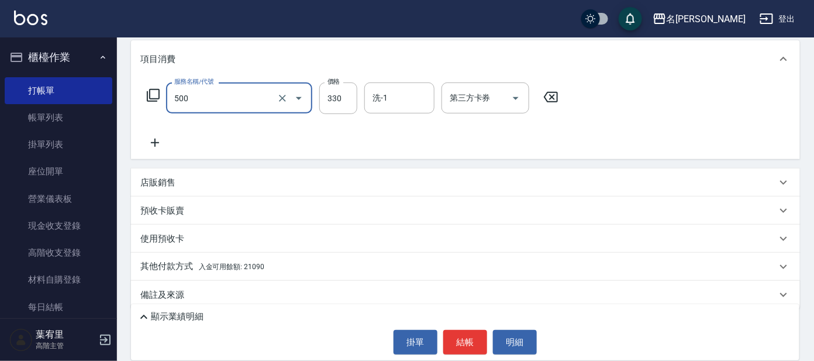
scroll to position [163, 0]
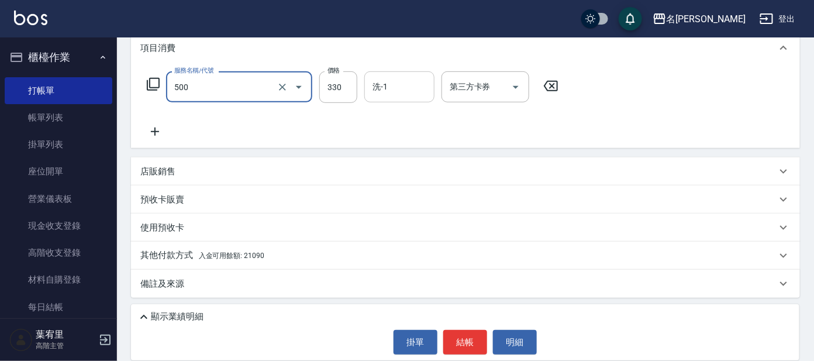
click at [411, 84] on input "洗-1" at bounding box center [400, 87] width 60 height 20
type input "高階洗髮(500)"
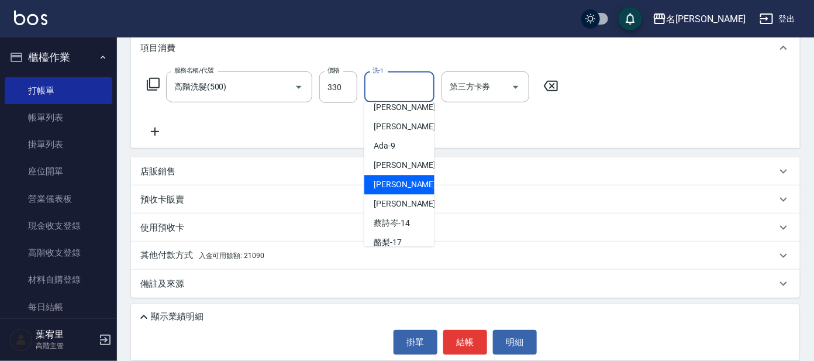
scroll to position [73, 0]
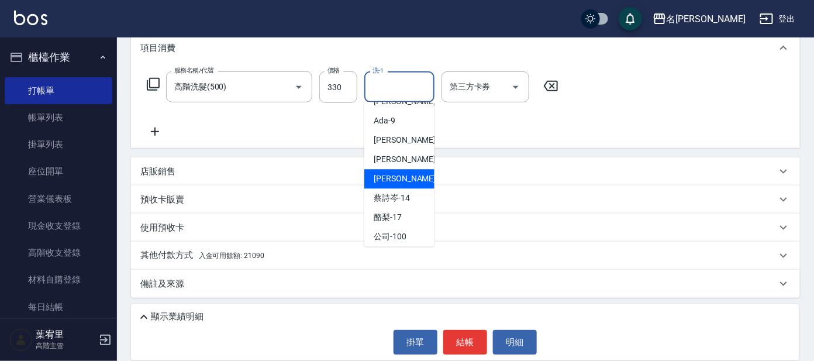
click at [402, 181] on span "[PERSON_NAME] -13" at bounding box center [411, 178] width 74 height 12
type input "[PERSON_NAME]-13"
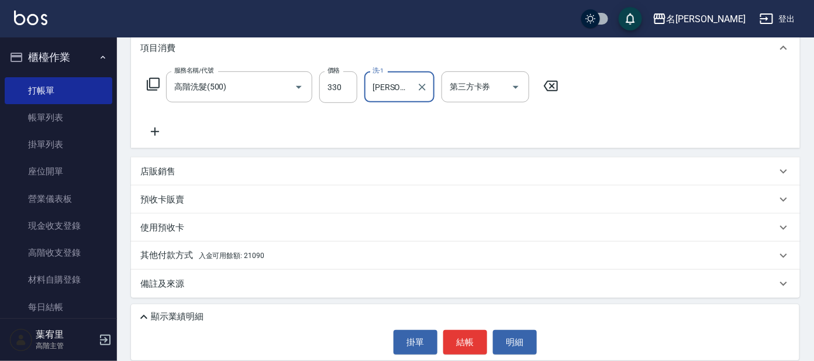
click at [237, 251] on span "入金可用餘額: 21090" at bounding box center [231, 255] width 65 height 8
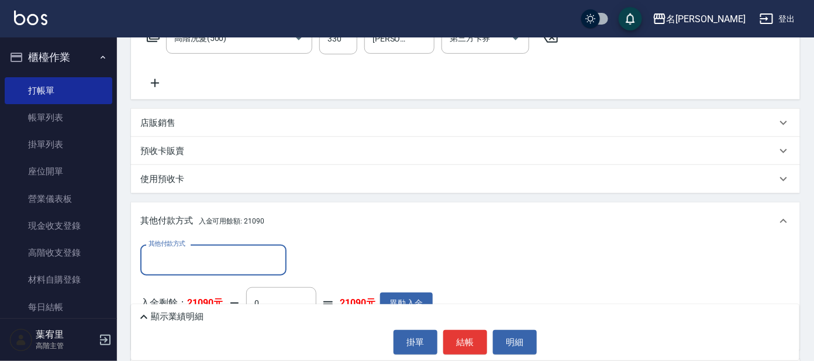
scroll to position [301, 0]
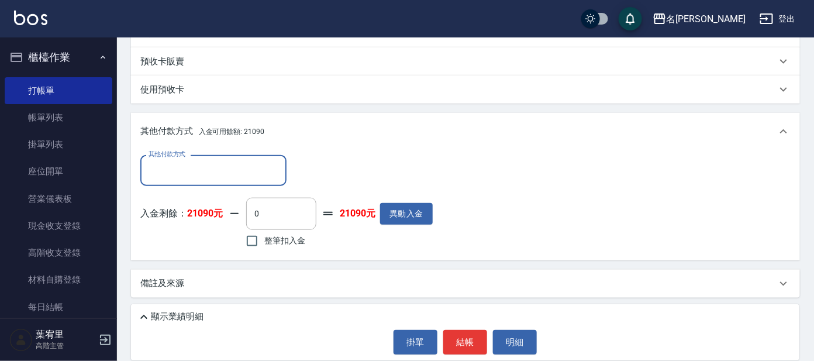
click at [284, 239] on span "整筆扣入金" at bounding box center [284, 240] width 41 height 12
click at [264, 239] on input "整筆扣入金" at bounding box center [252, 241] width 25 height 25
checkbox input "true"
type input "330"
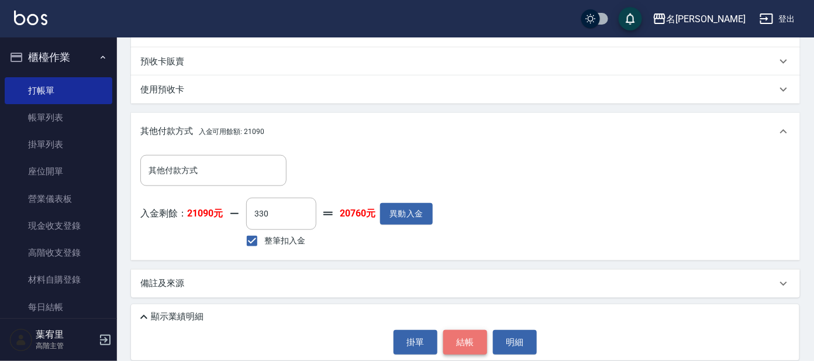
click at [464, 338] on button "結帳" at bounding box center [465, 342] width 44 height 25
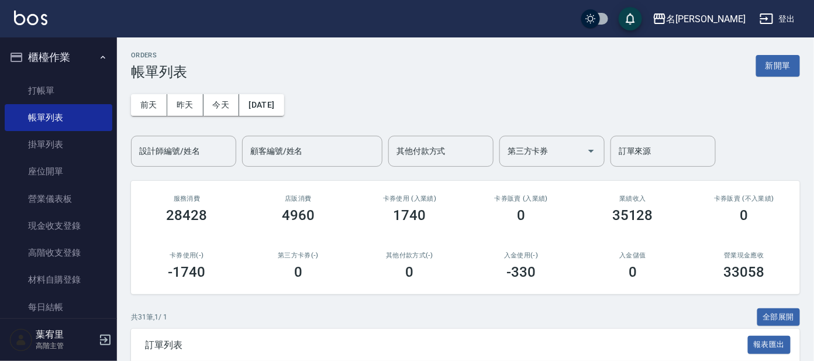
click at [79, 58] on button "櫃檯作業" at bounding box center [59, 57] width 108 height 30
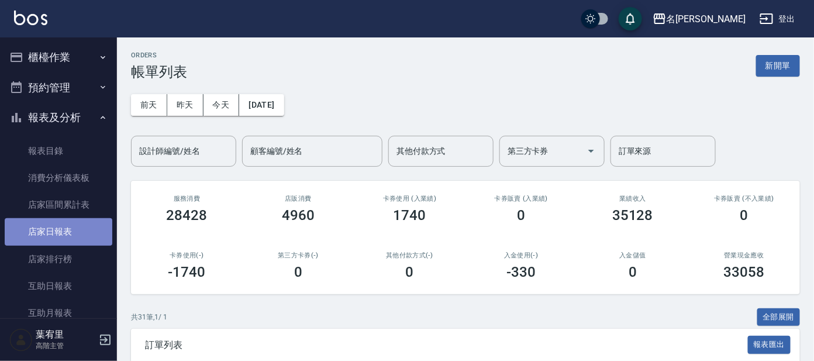
click at [89, 239] on link "店家日報表" at bounding box center [59, 231] width 108 height 27
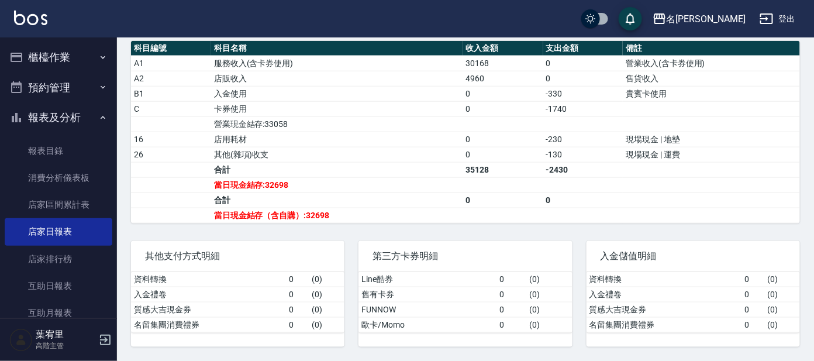
scroll to position [392, 0]
click at [91, 114] on button "報表及分析" at bounding box center [59, 117] width 108 height 30
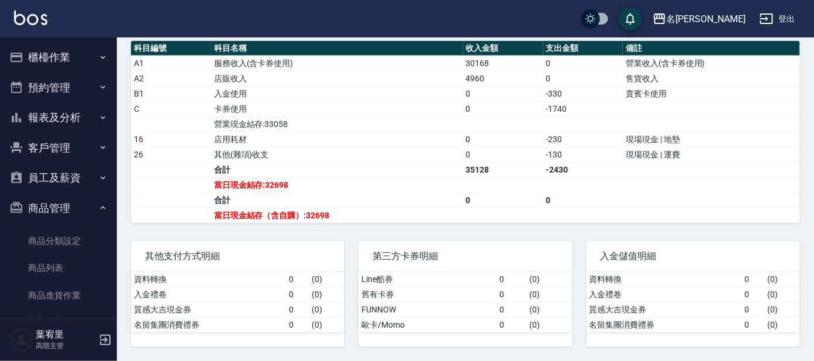
click at [78, 142] on button "客戶管理" at bounding box center [59, 148] width 108 height 30
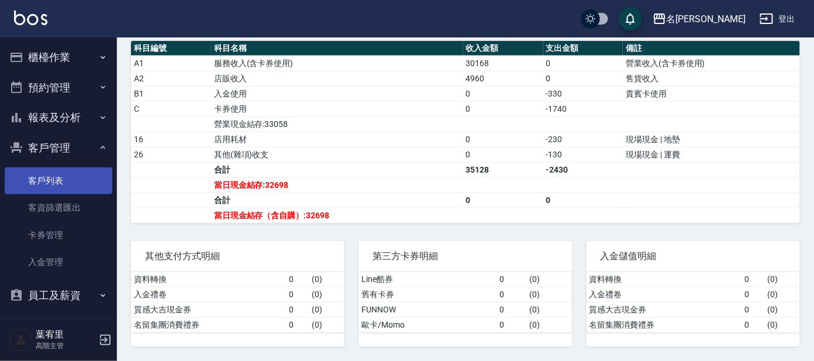
click at [67, 172] on link "客戶列表" at bounding box center [59, 180] width 108 height 27
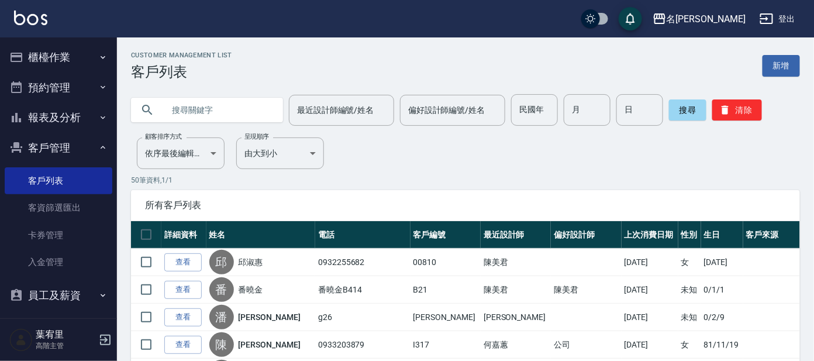
click at [222, 116] on input "text" at bounding box center [219, 110] width 110 height 32
type input "00509"
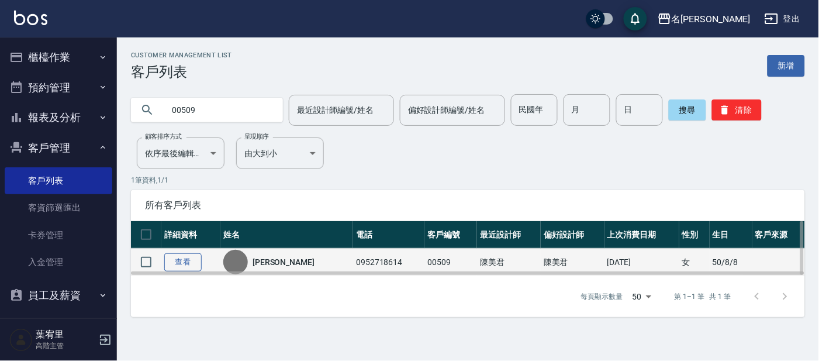
click at [177, 264] on link "查看" at bounding box center [182, 262] width 37 height 18
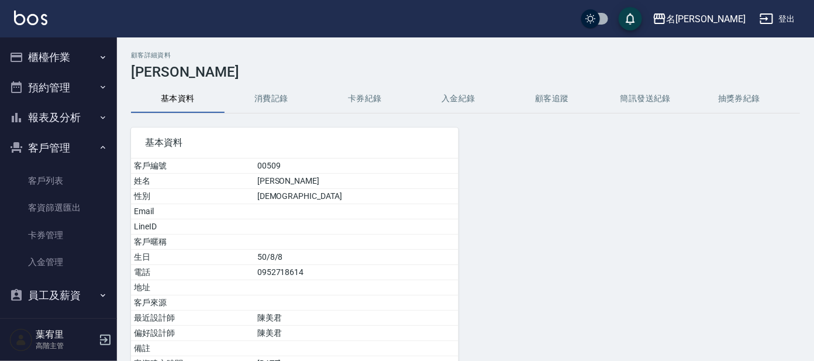
click at [275, 100] on button "消費記錄" at bounding box center [272, 99] width 94 height 28
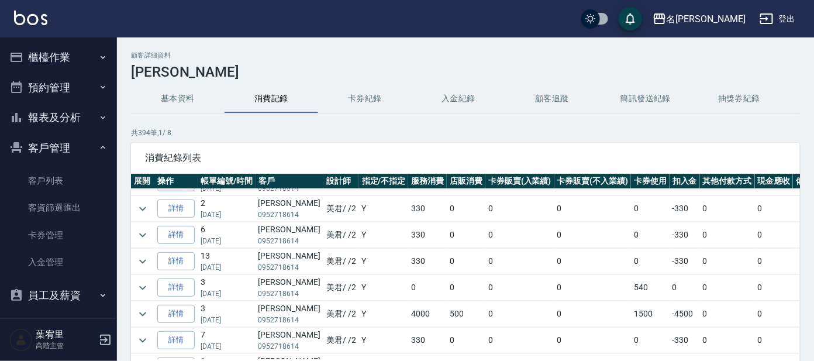
scroll to position [146, 0]
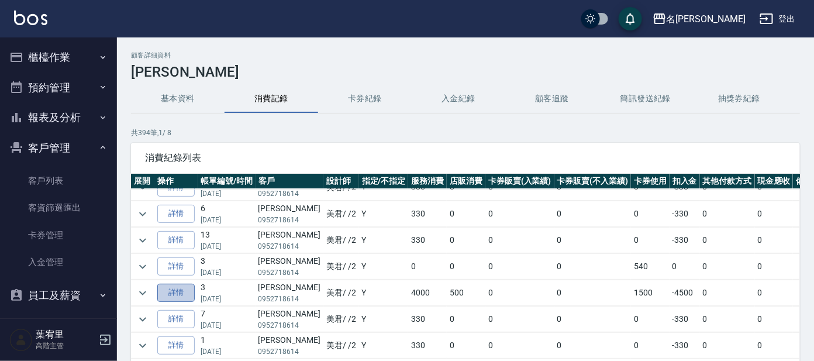
click at [177, 288] on link "詳情" at bounding box center [175, 293] width 37 height 18
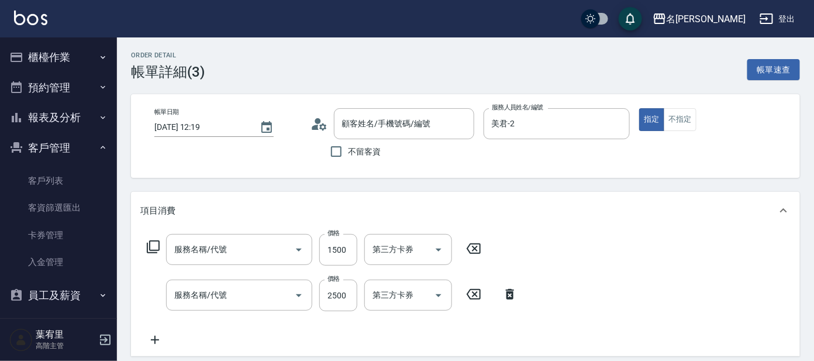
type input "[DATE] 12:19"
type input "美君-2"
type input "染髮(400)"
type input "空氣燙髮(200)"
type input "[PERSON_NAME]/0952718614/00509"
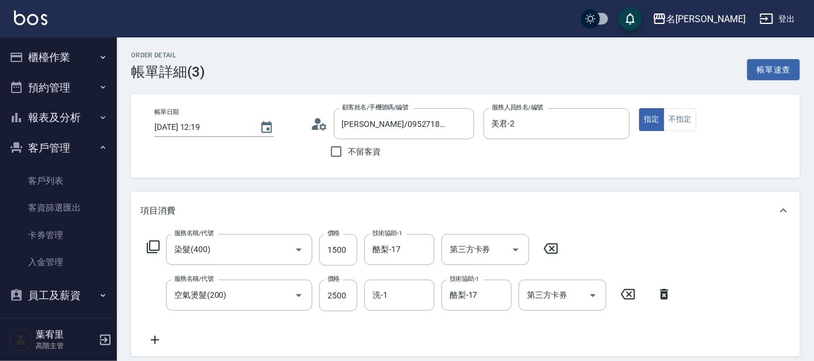
type input "結構護髮包套3送1(1/1)"
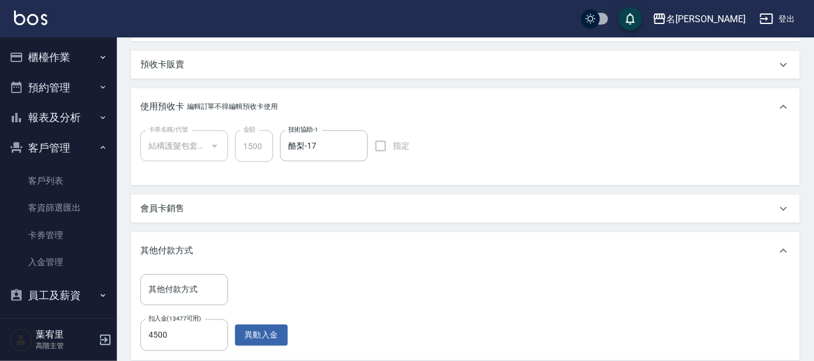
scroll to position [606, 0]
